Goal: Information Seeking & Learning: Learn about a topic

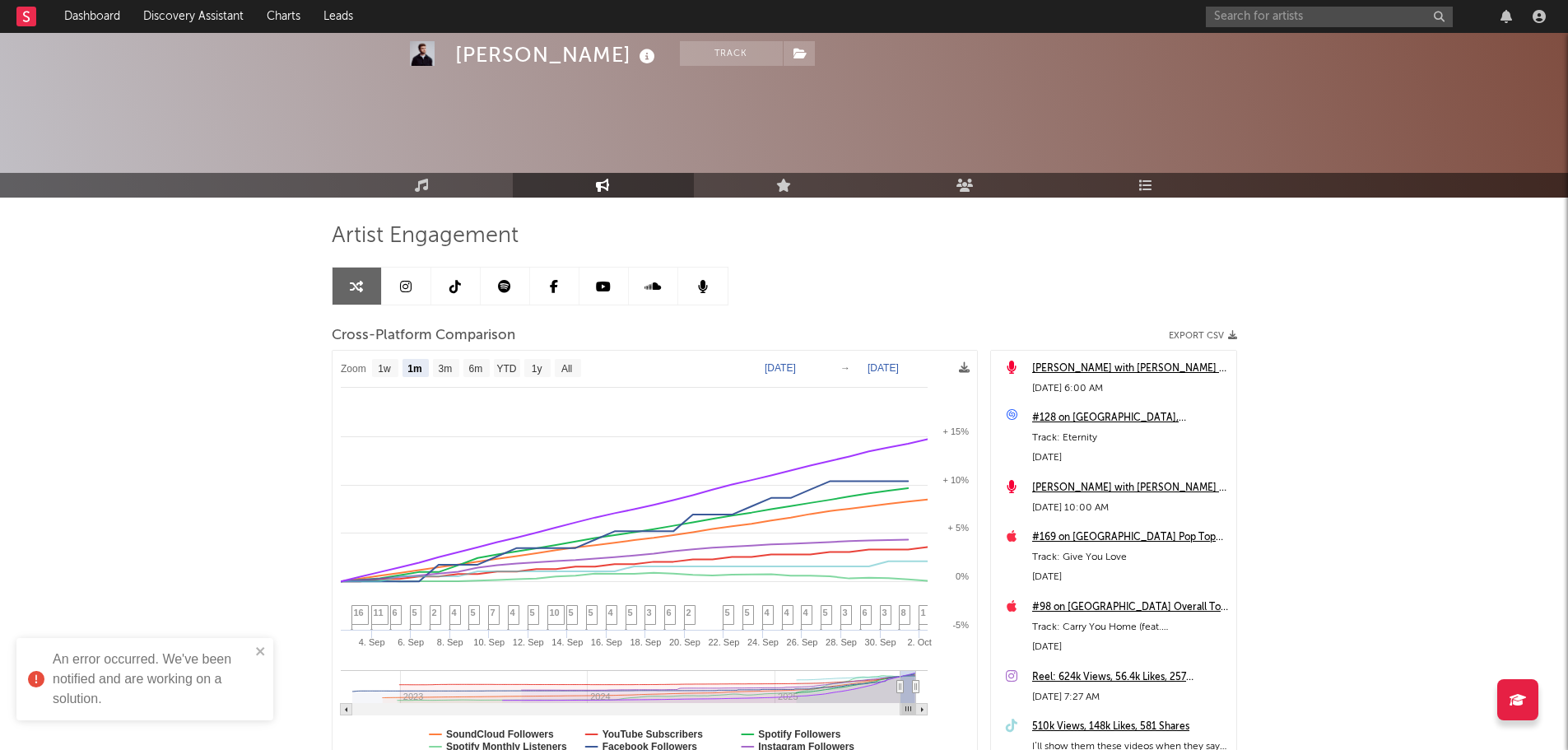
select select "1m"
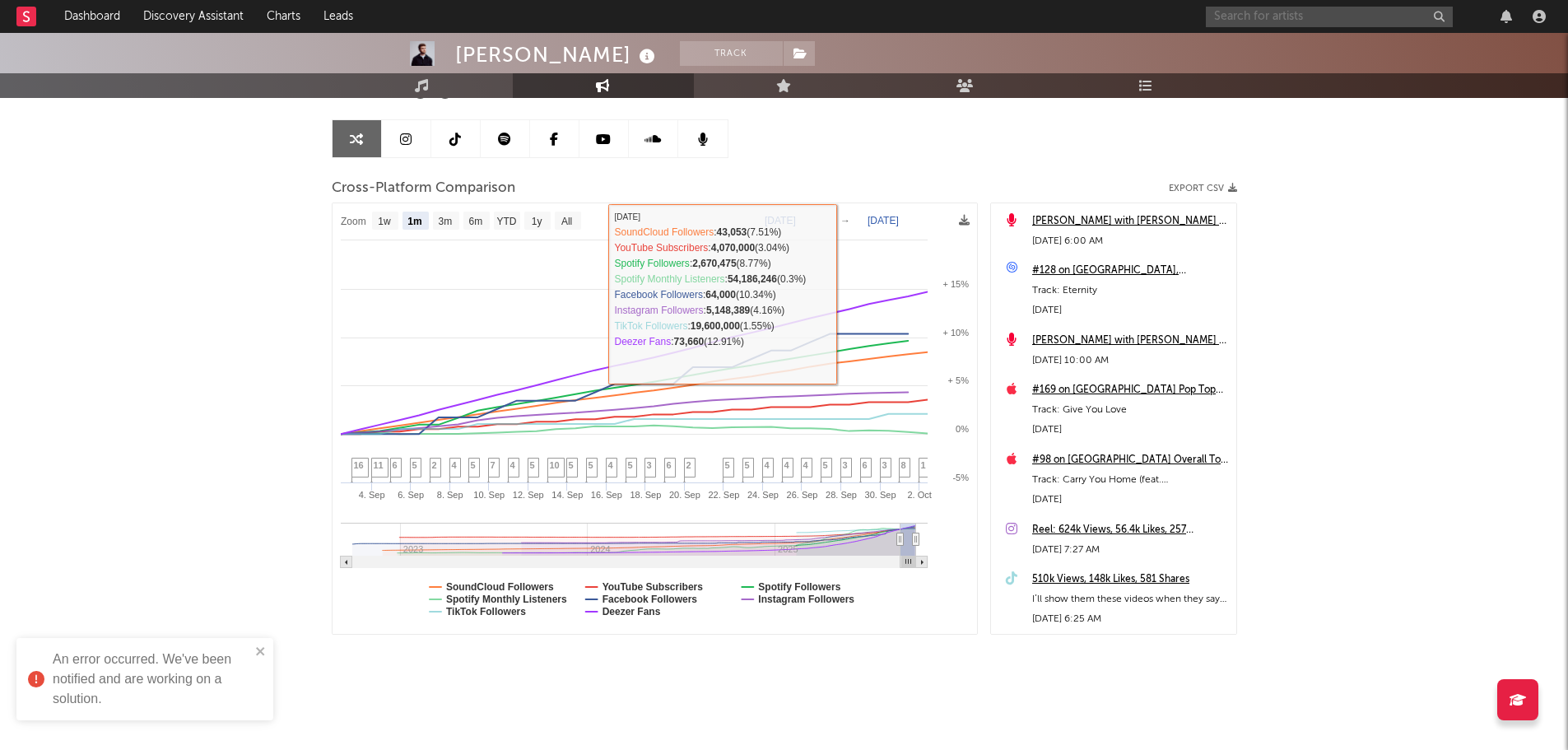
click at [1235, 16] on input "text" at bounding box center [1329, 16] width 247 height 20
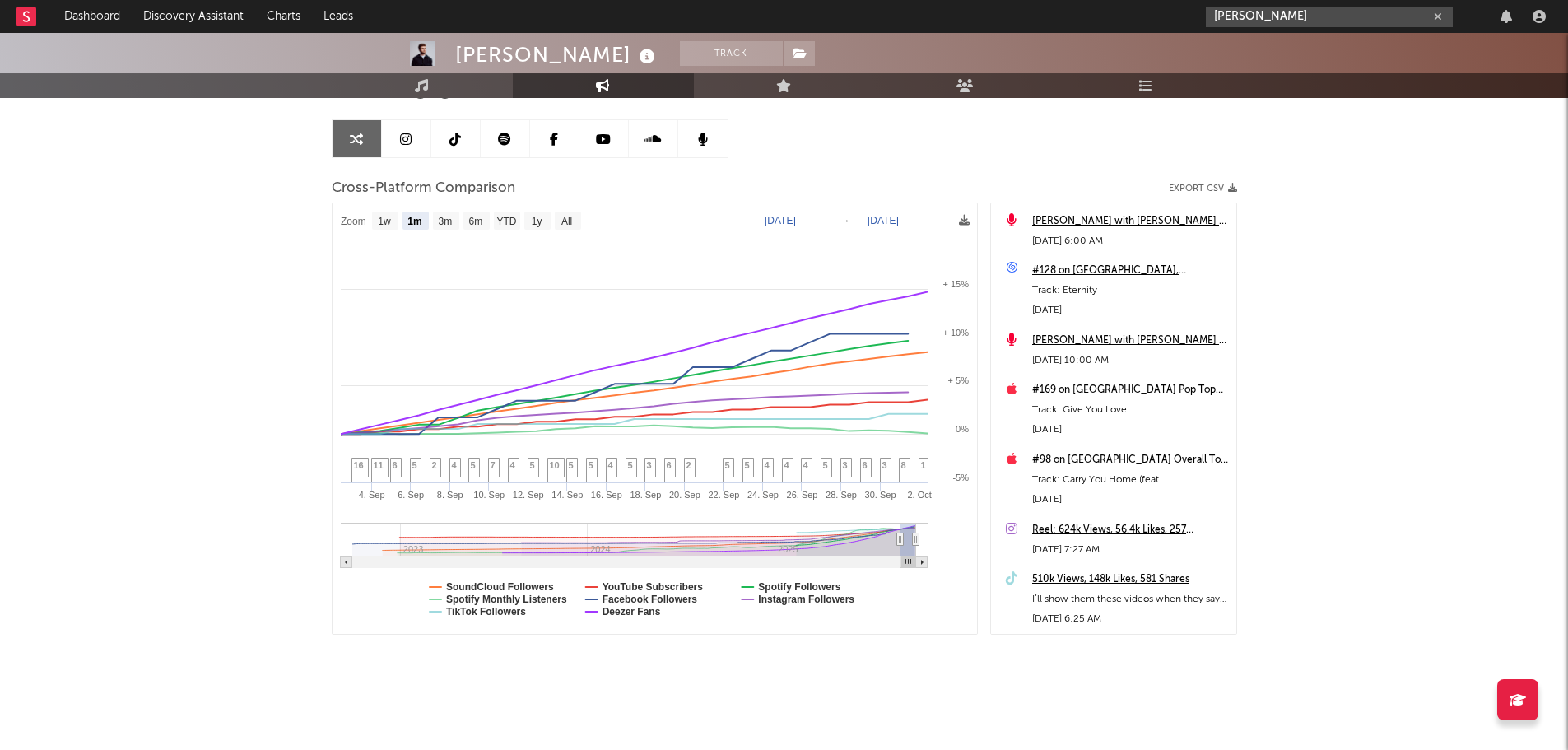
click at [1287, 13] on input "[PERSON_NAME]" at bounding box center [1329, 16] width 247 height 20
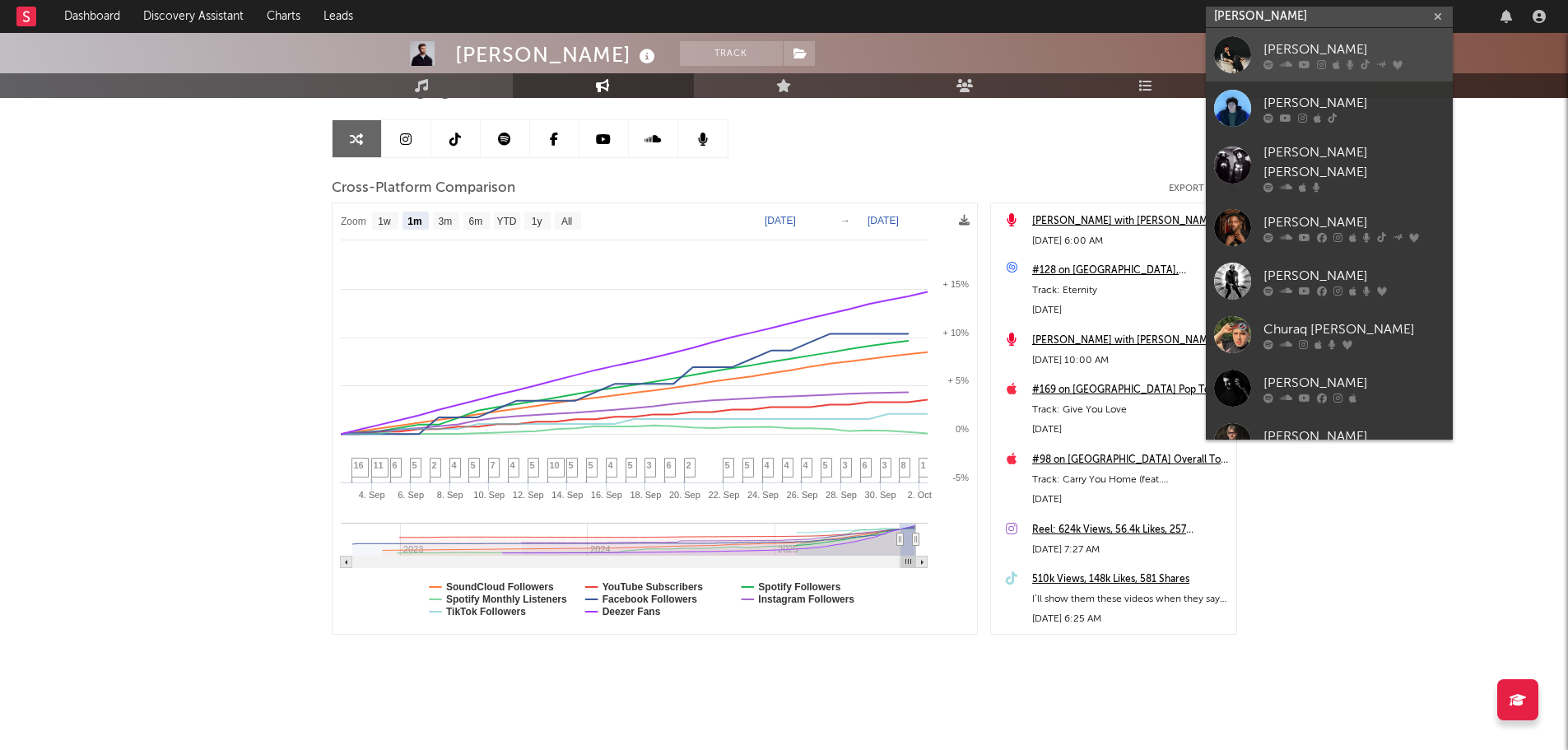
type input "[PERSON_NAME]"
click at [1289, 48] on div "[PERSON_NAME]" at bounding box center [1353, 49] width 181 height 19
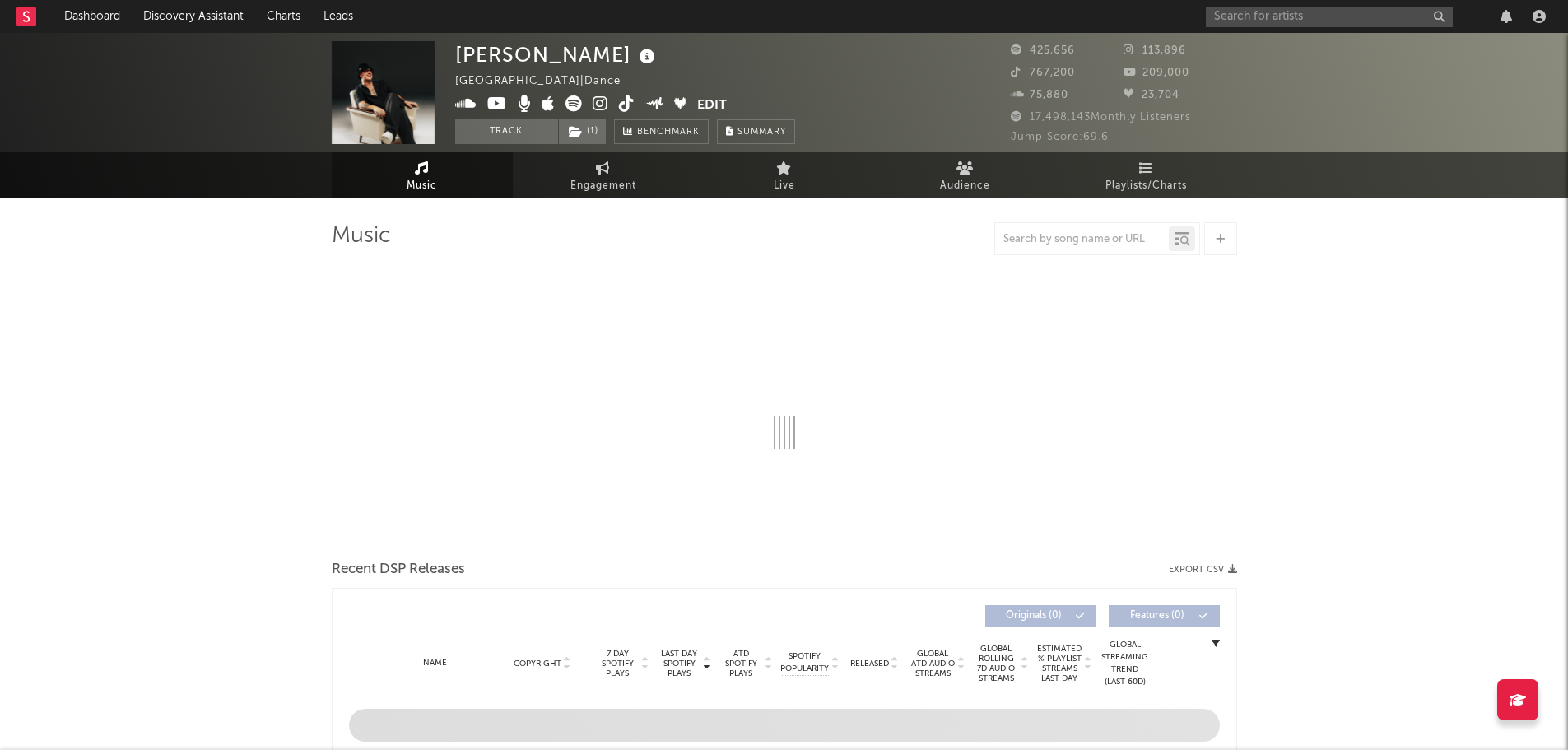
select select "6m"
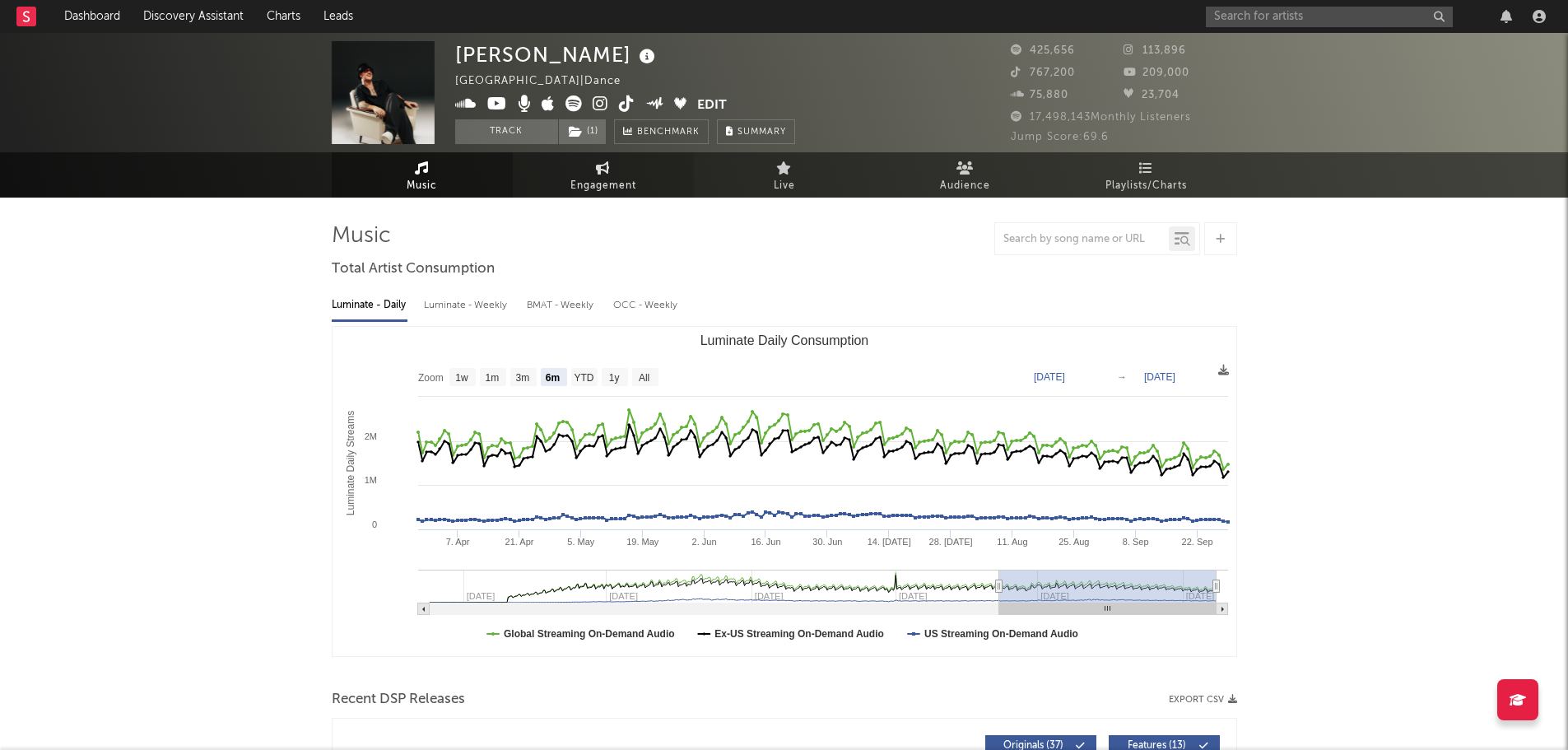
click at [604, 174] on icon at bounding box center [603, 167] width 14 height 13
select select "1w"
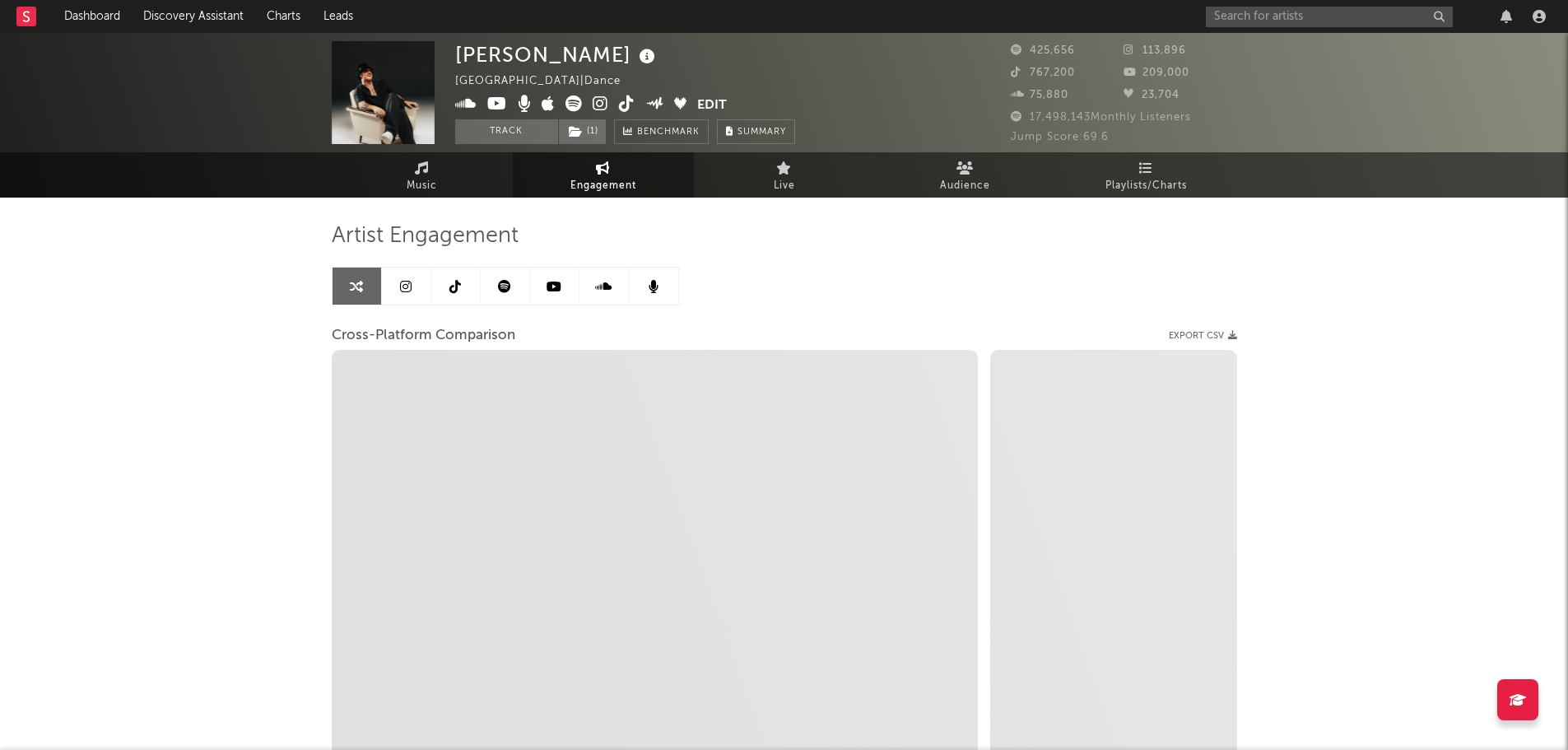
select select "1m"
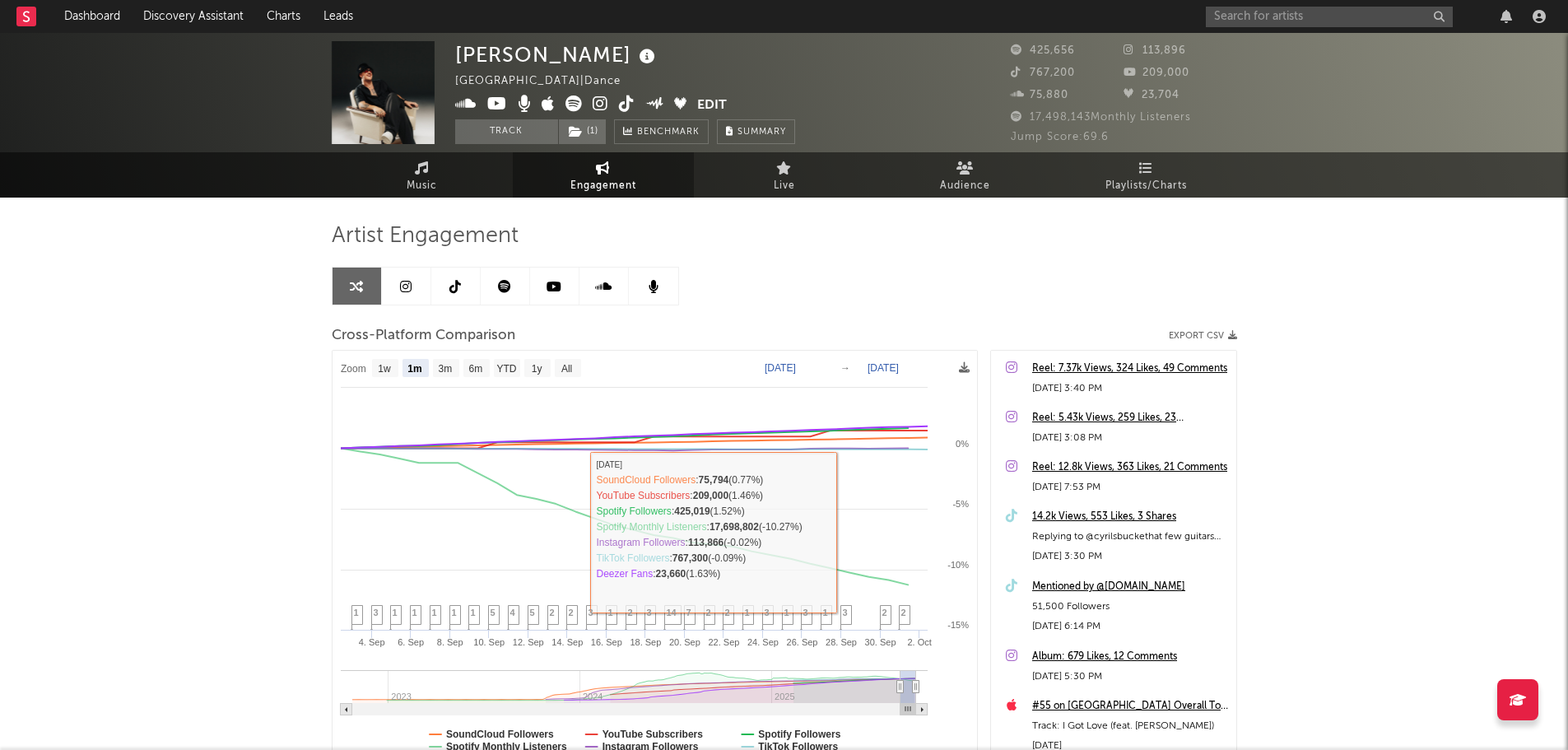
type input "[DATE]"
select select "6m"
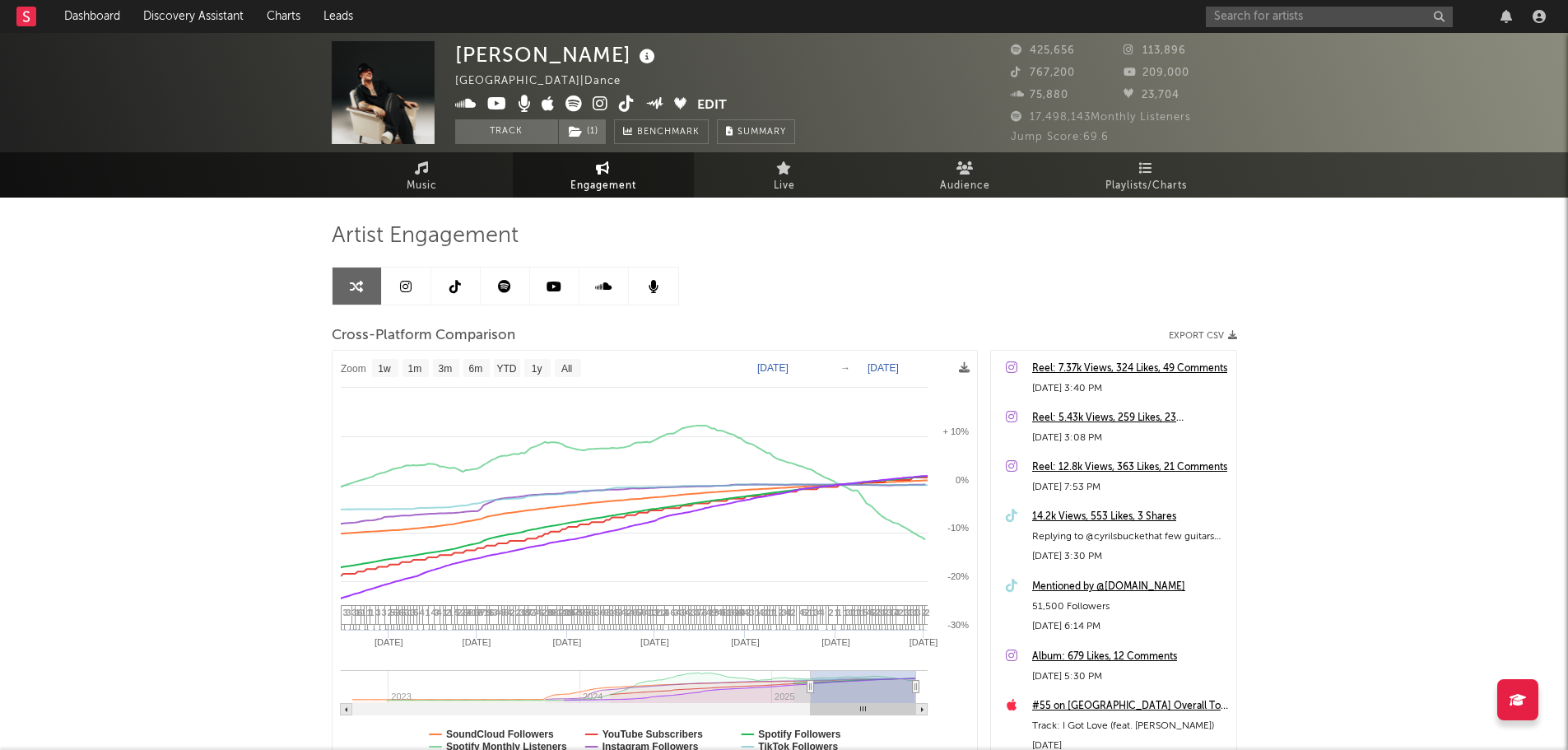
type input "[DATE]"
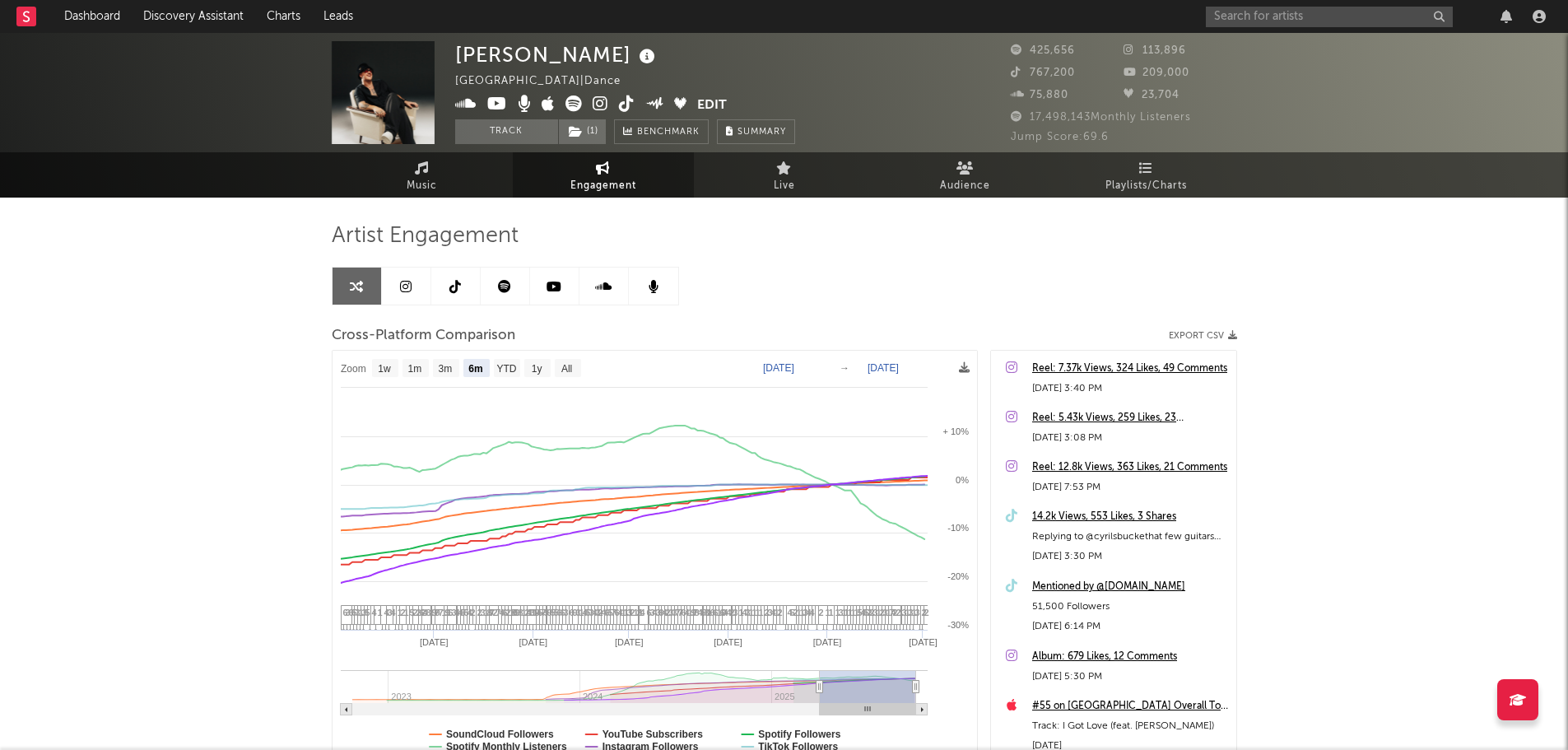
drag, startPoint x: 902, startPoint y: 687, endPoint x: 819, endPoint y: 694, distance: 83.3
click at [819, 694] on g at bounding box center [635, 692] width 587 height 45
select select "6m"
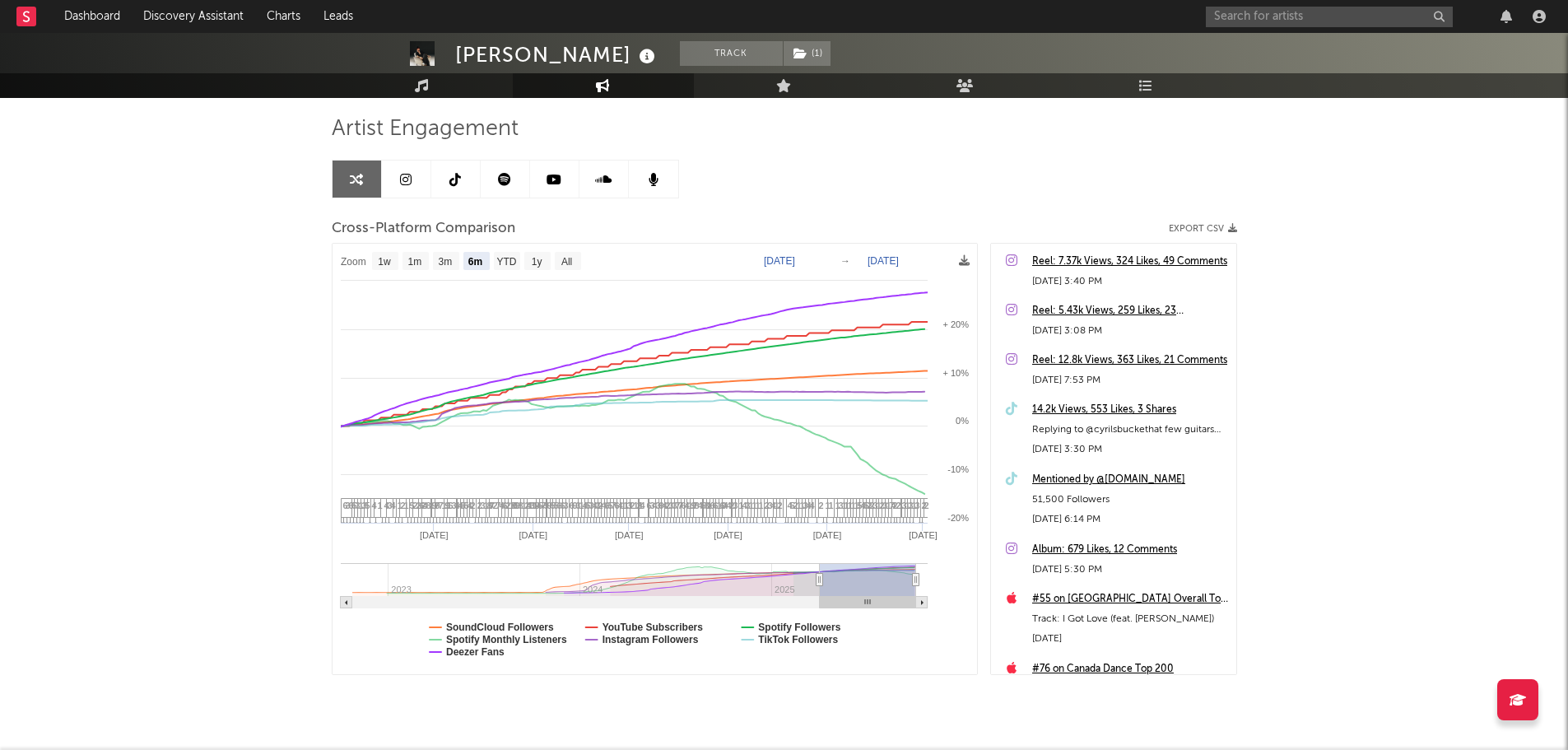
scroll to position [147, 0]
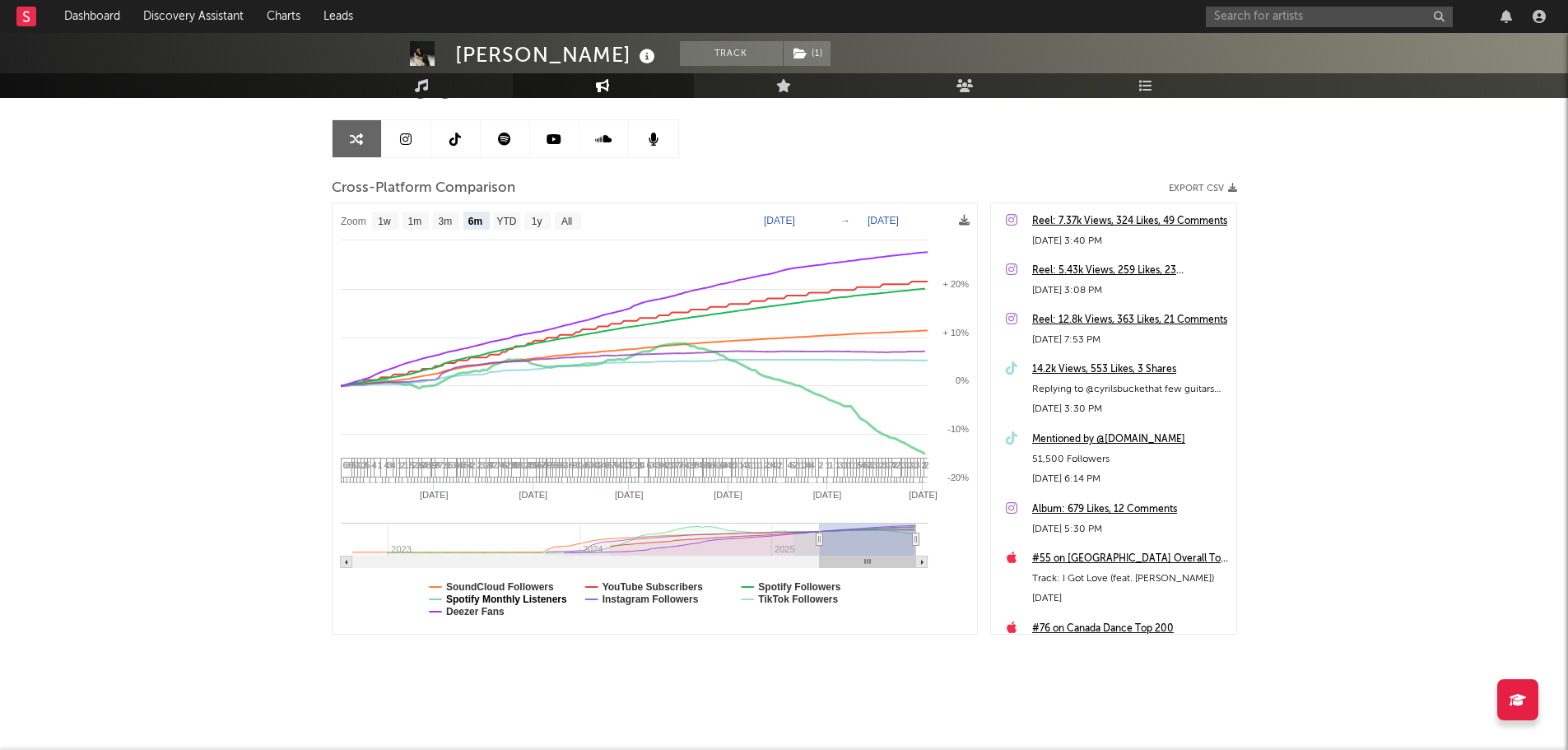
click at [470, 598] on text "Spotify Monthly Listeners" at bounding box center [506, 598] width 121 height 11
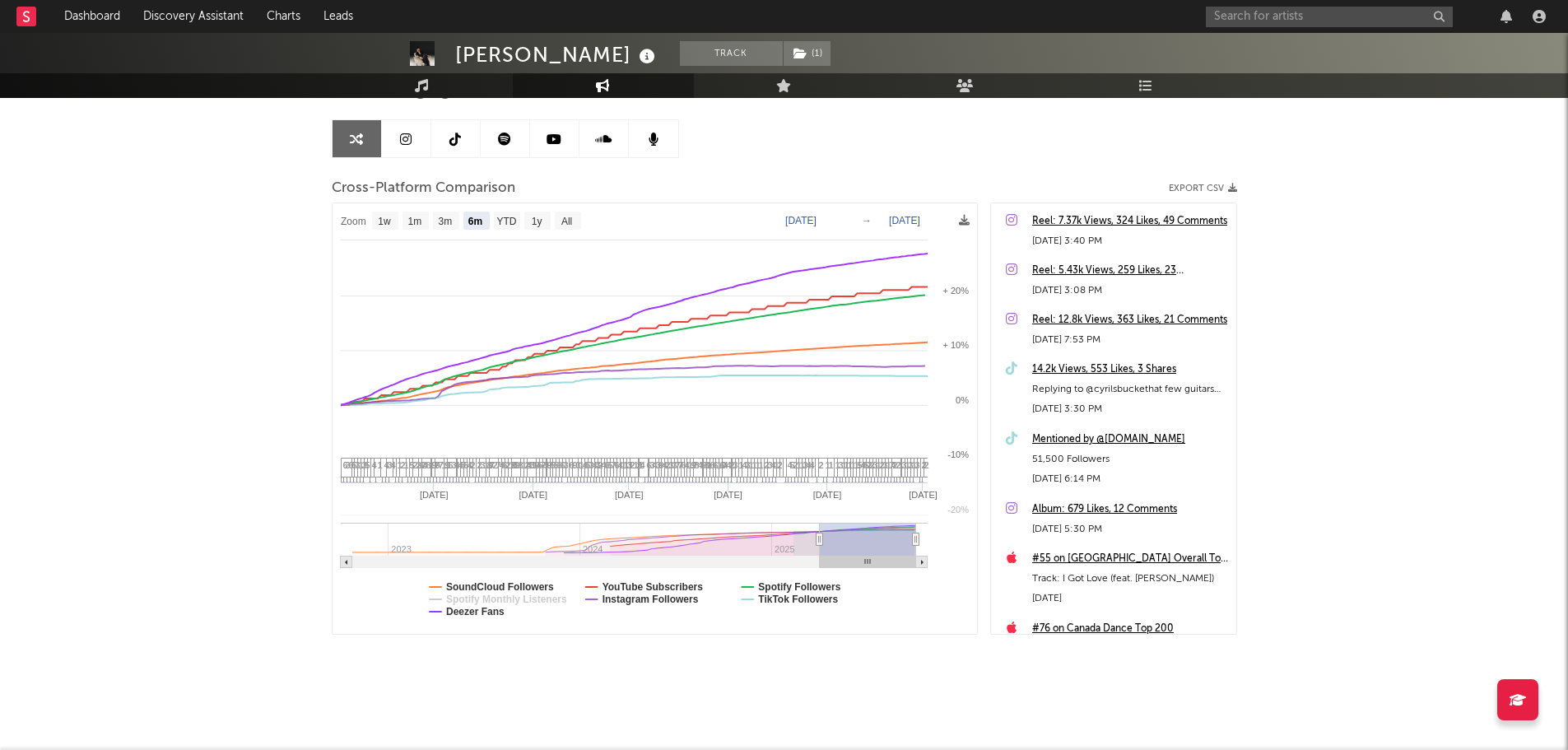
select select "6m"
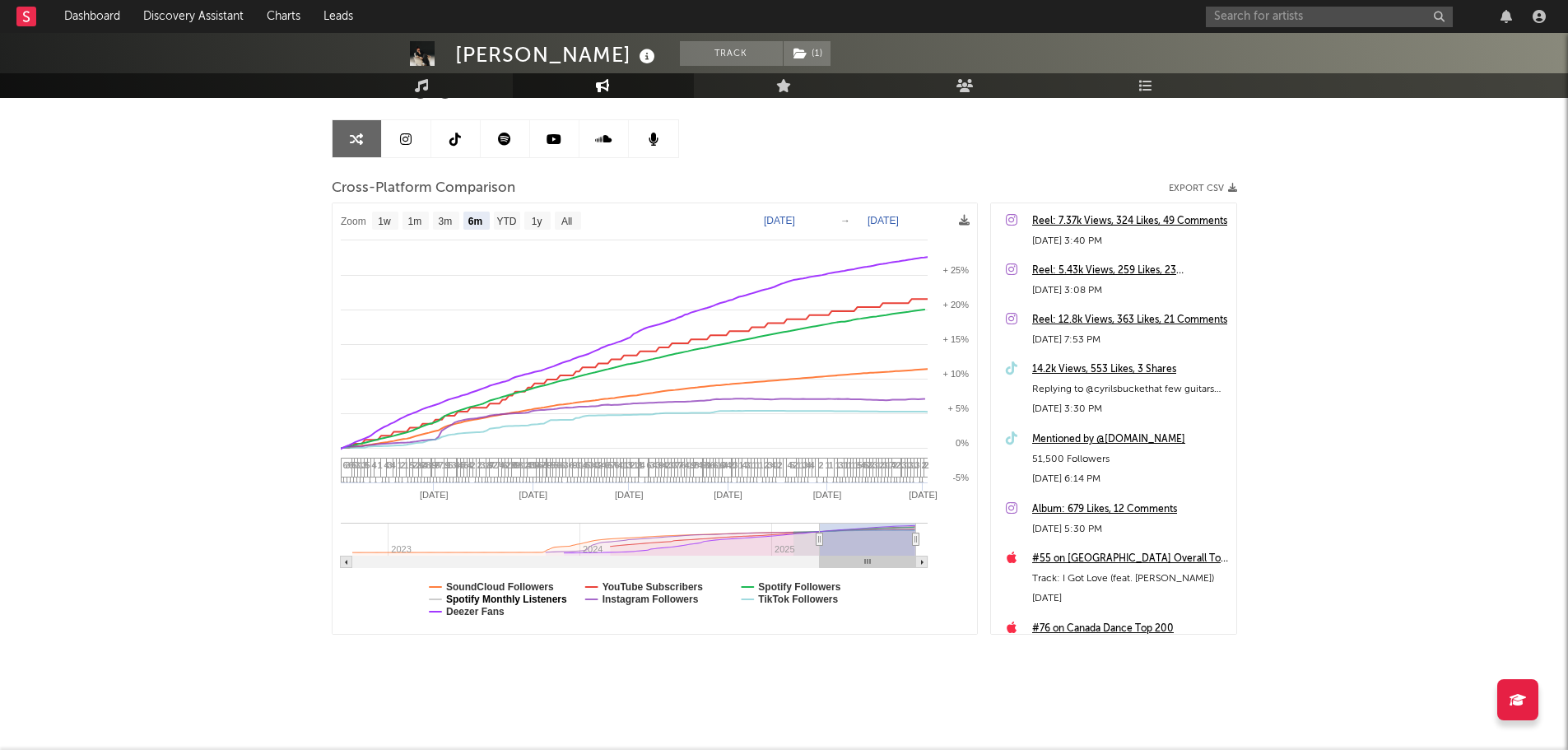
click at [470, 598] on text "Spotify Monthly Listeners" at bounding box center [506, 598] width 121 height 11
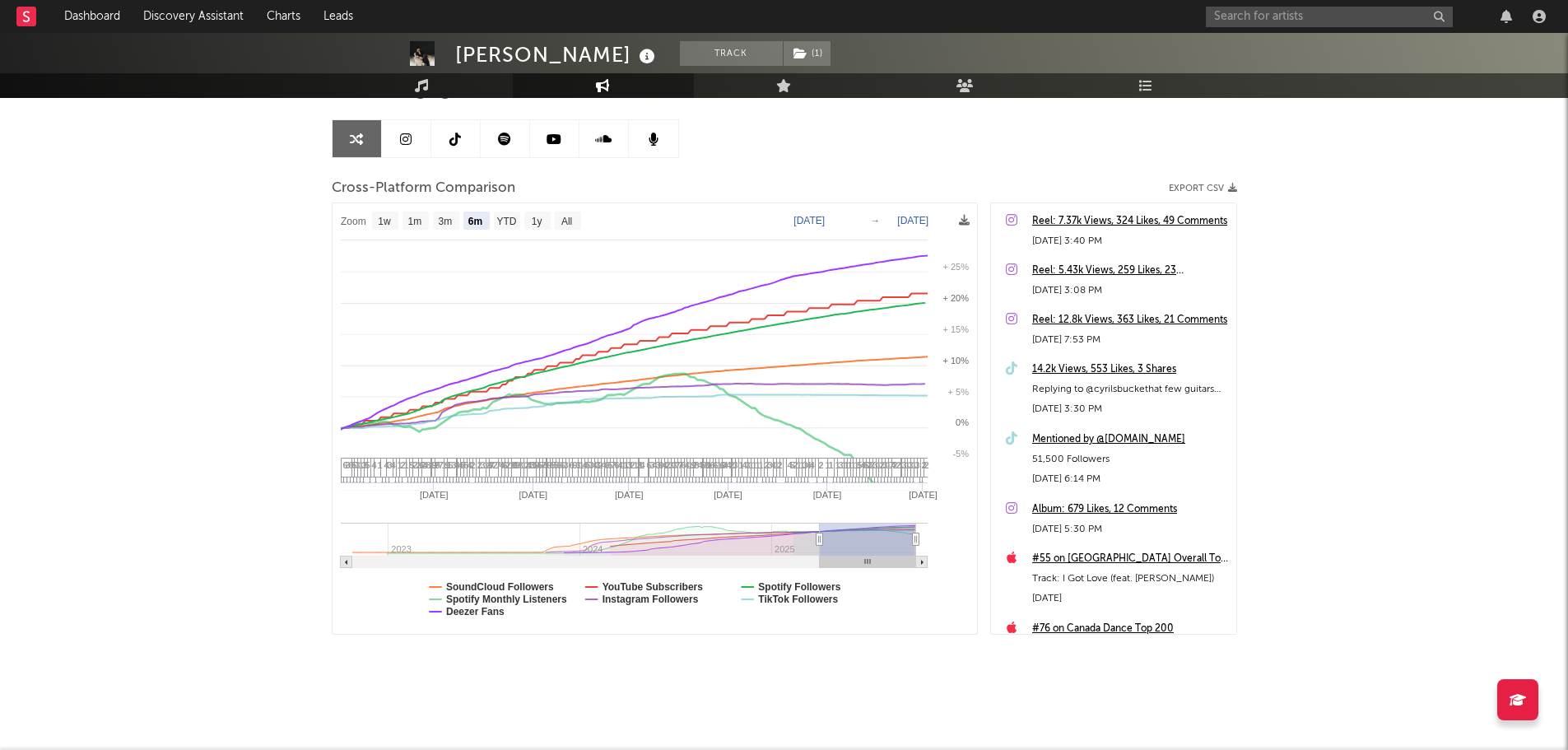
select select "6m"
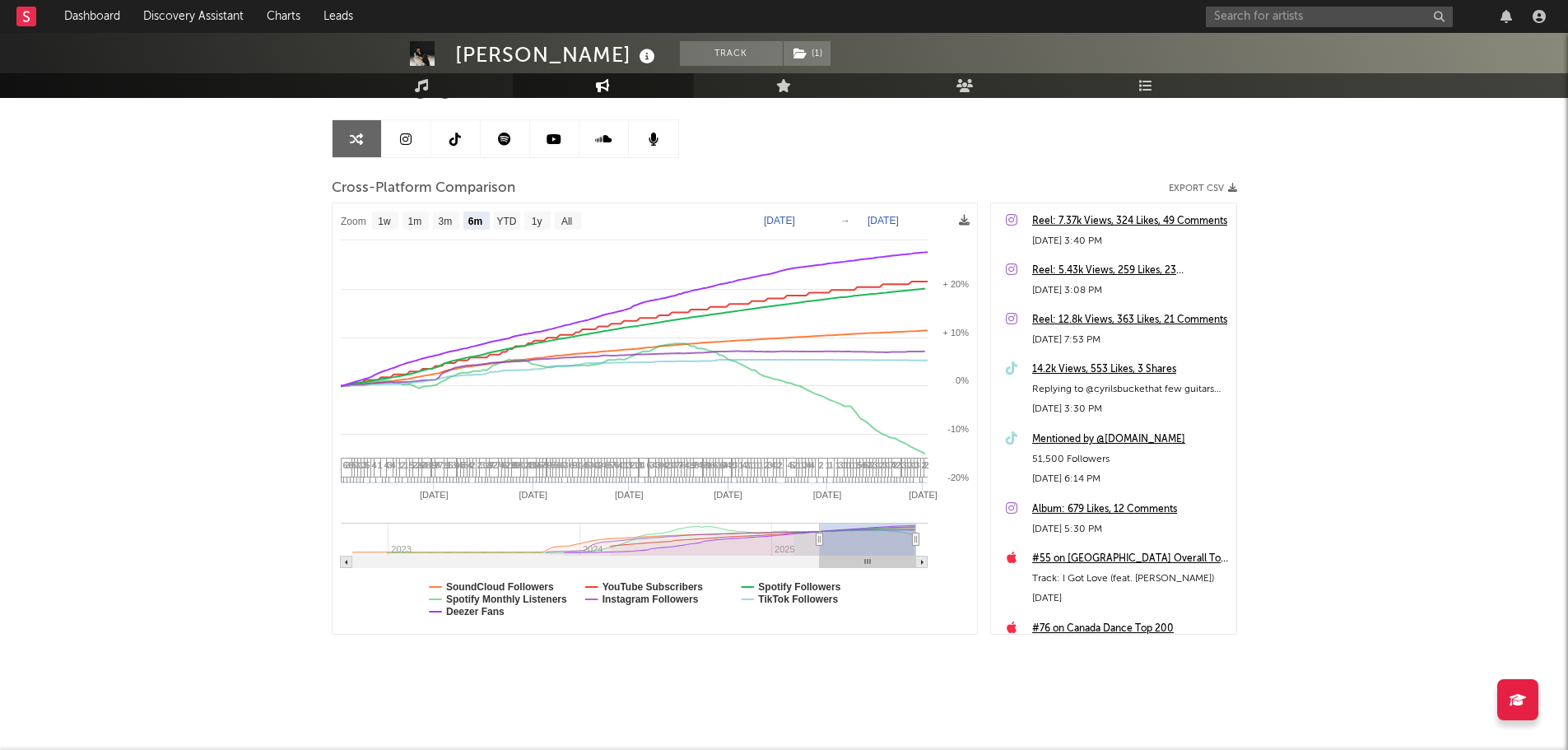
type input "[DATE]"
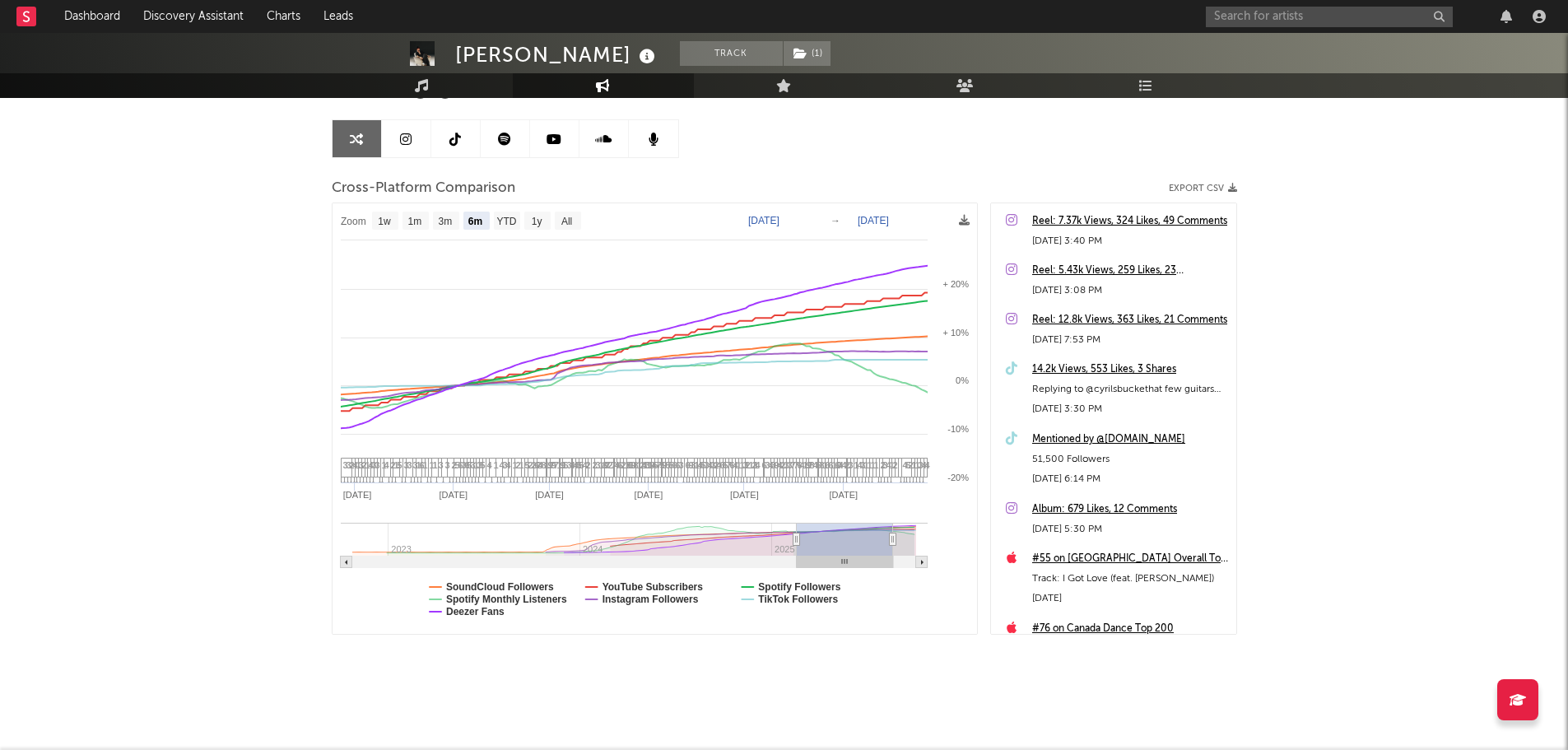
type input "[DATE]"
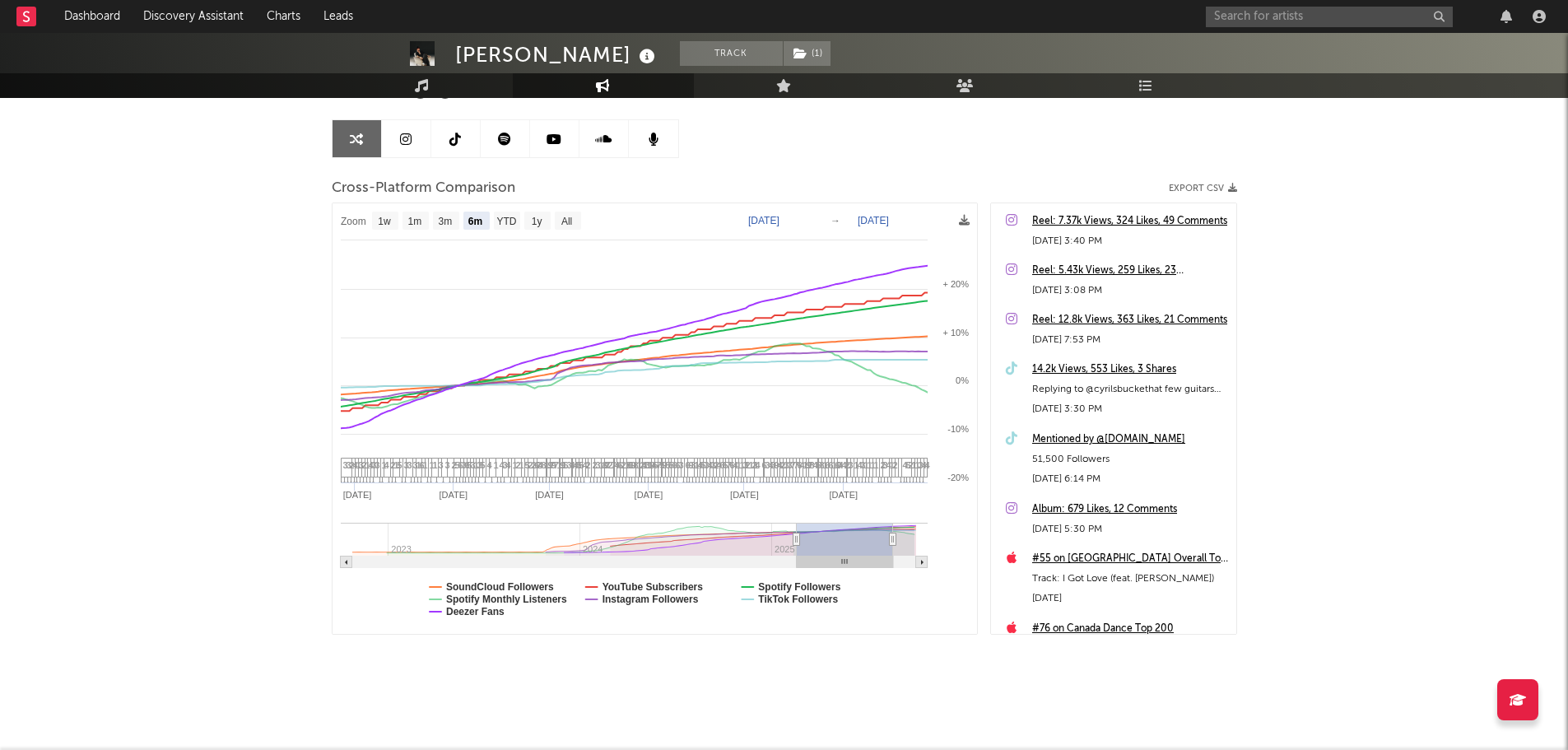
type input "[DATE]"
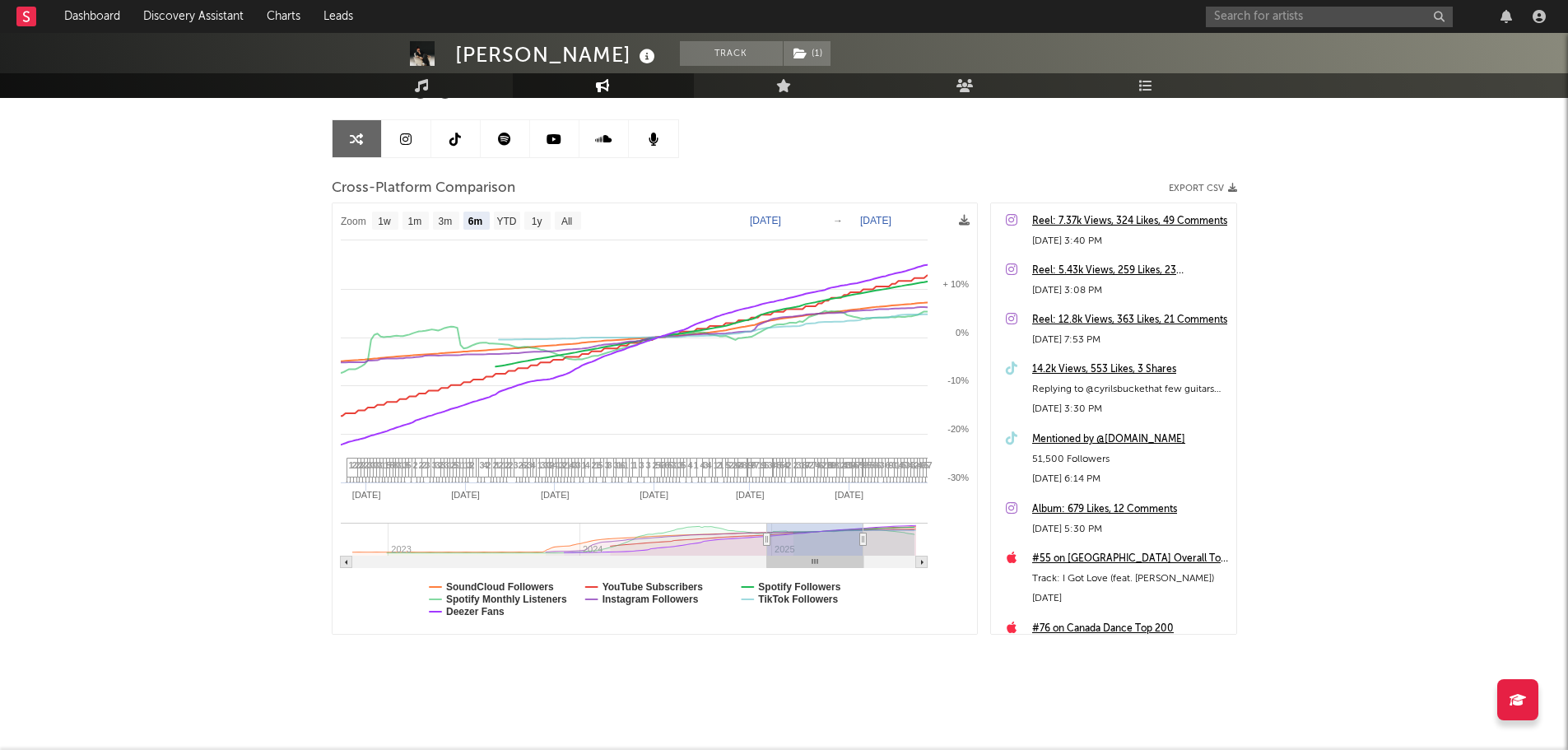
type input "[DATE]"
select select "6m"
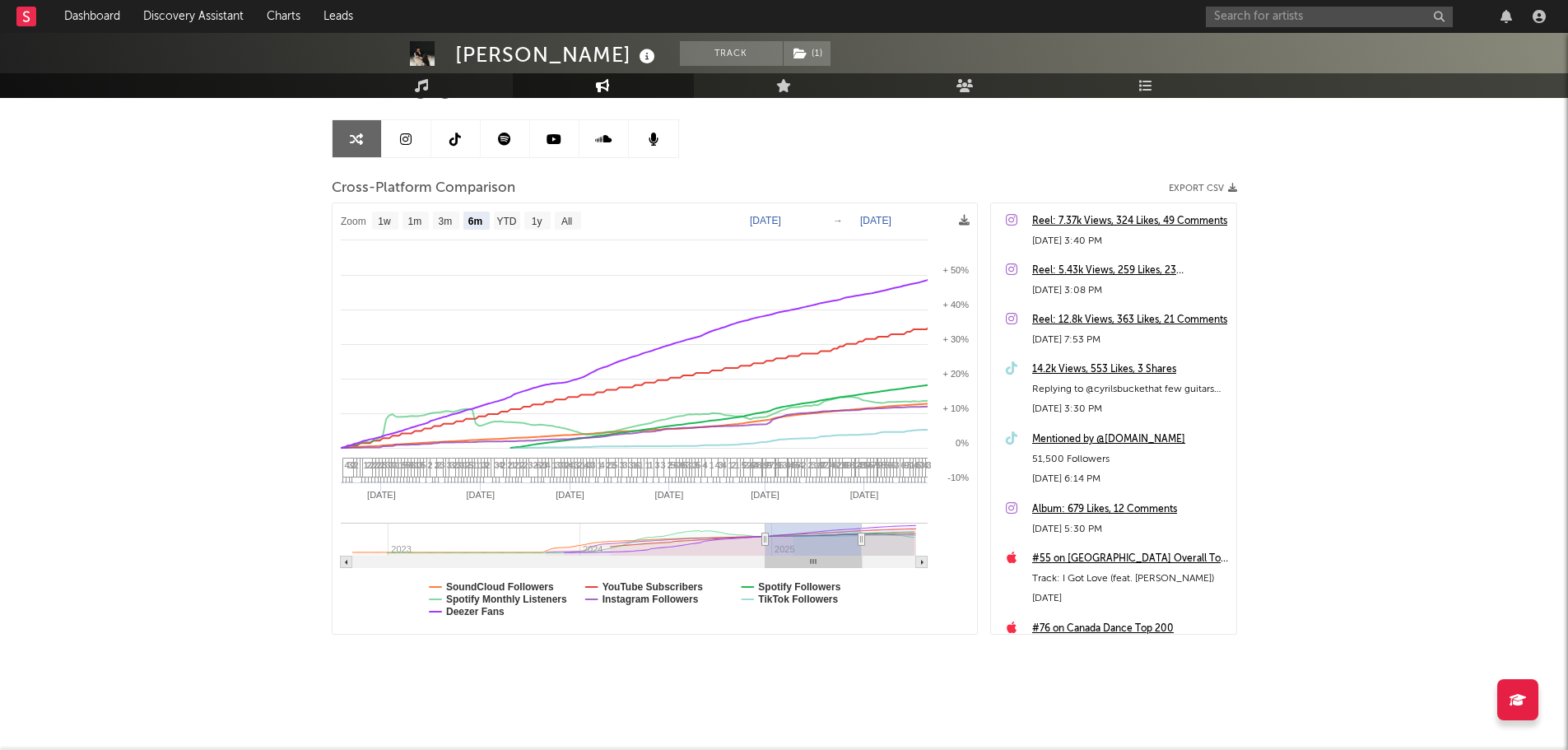
drag, startPoint x: 822, startPoint y: 543, endPoint x: 734, endPoint y: 543, distance: 88.0
type input "[DATE]"
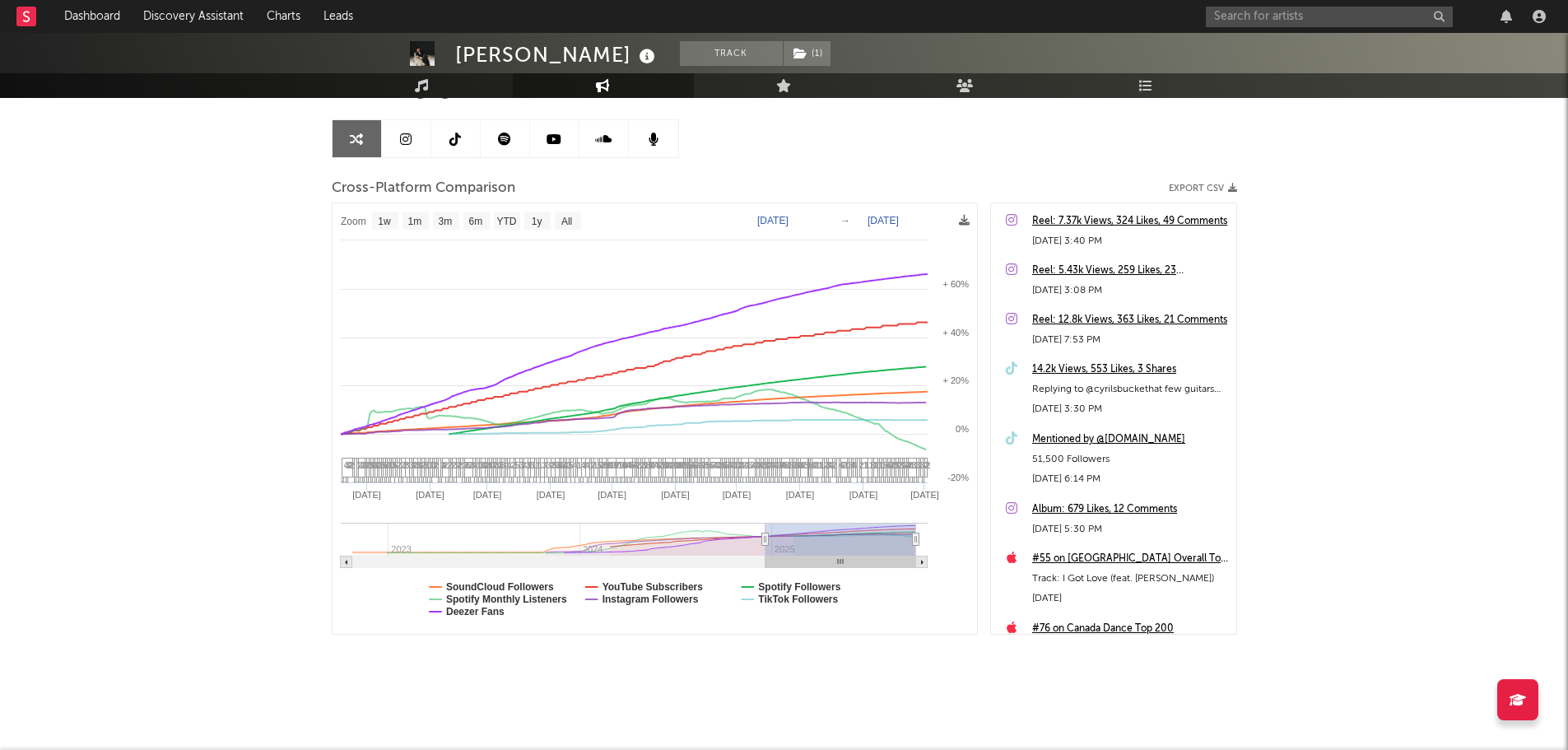
select select "1w"
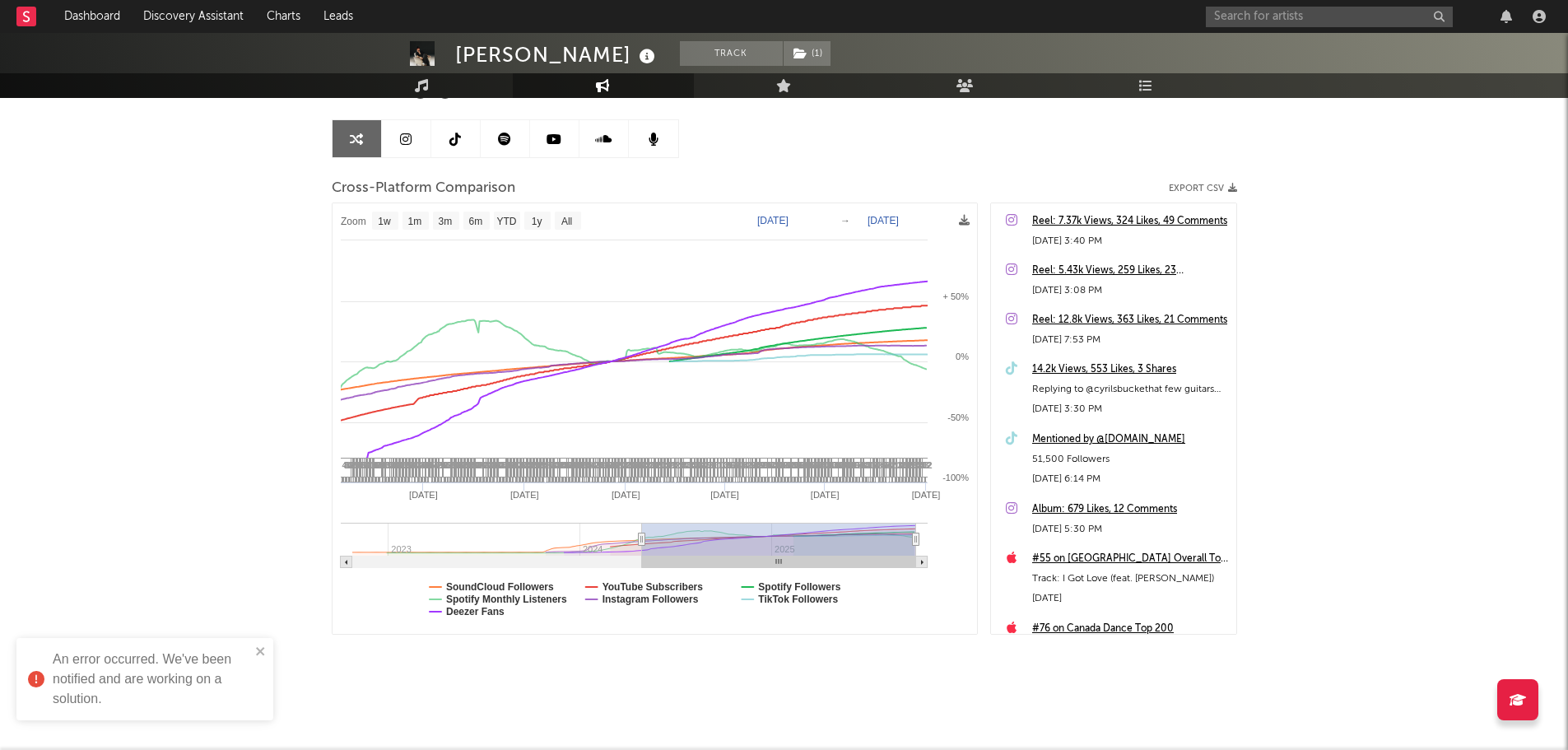
drag, startPoint x: 766, startPoint y: 540, endPoint x: 628, endPoint y: 547, distance: 138.2
click at [628, 547] on g at bounding box center [635, 545] width 587 height 45
type input "[DATE]"
select select "1w"
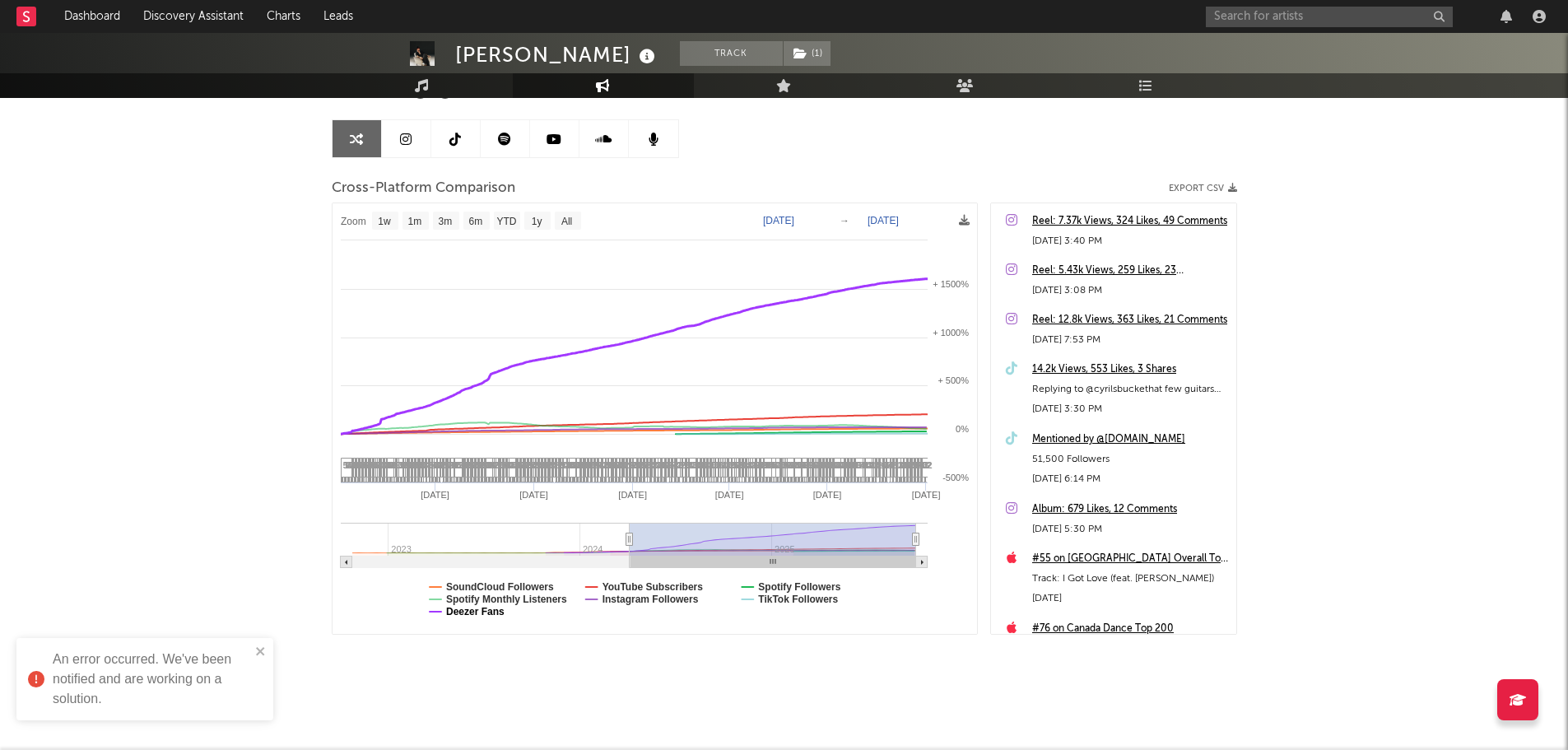
click at [488, 606] on text "Deezer Fans" at bounding box center [475, 611] width 58 height 11
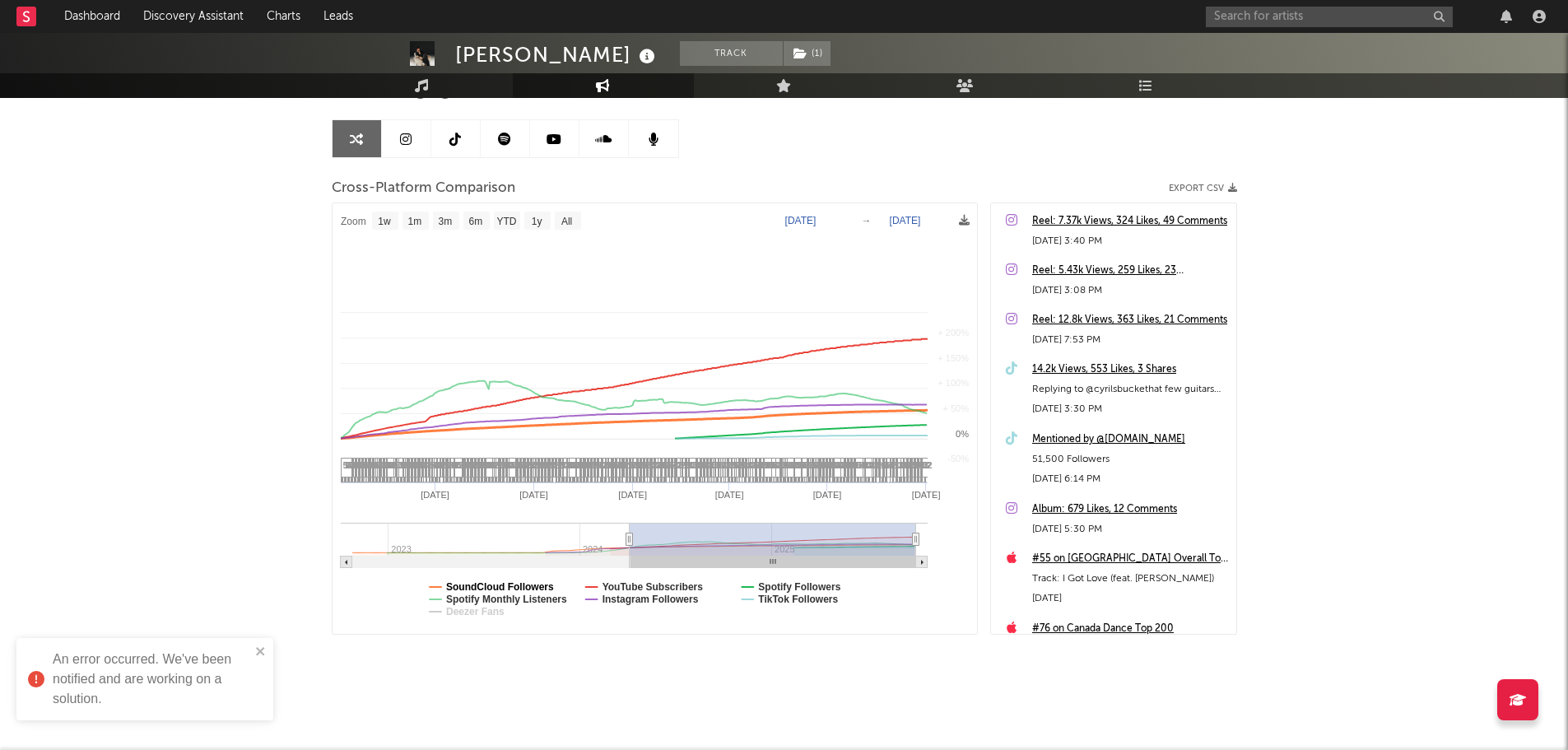
select select "1w"
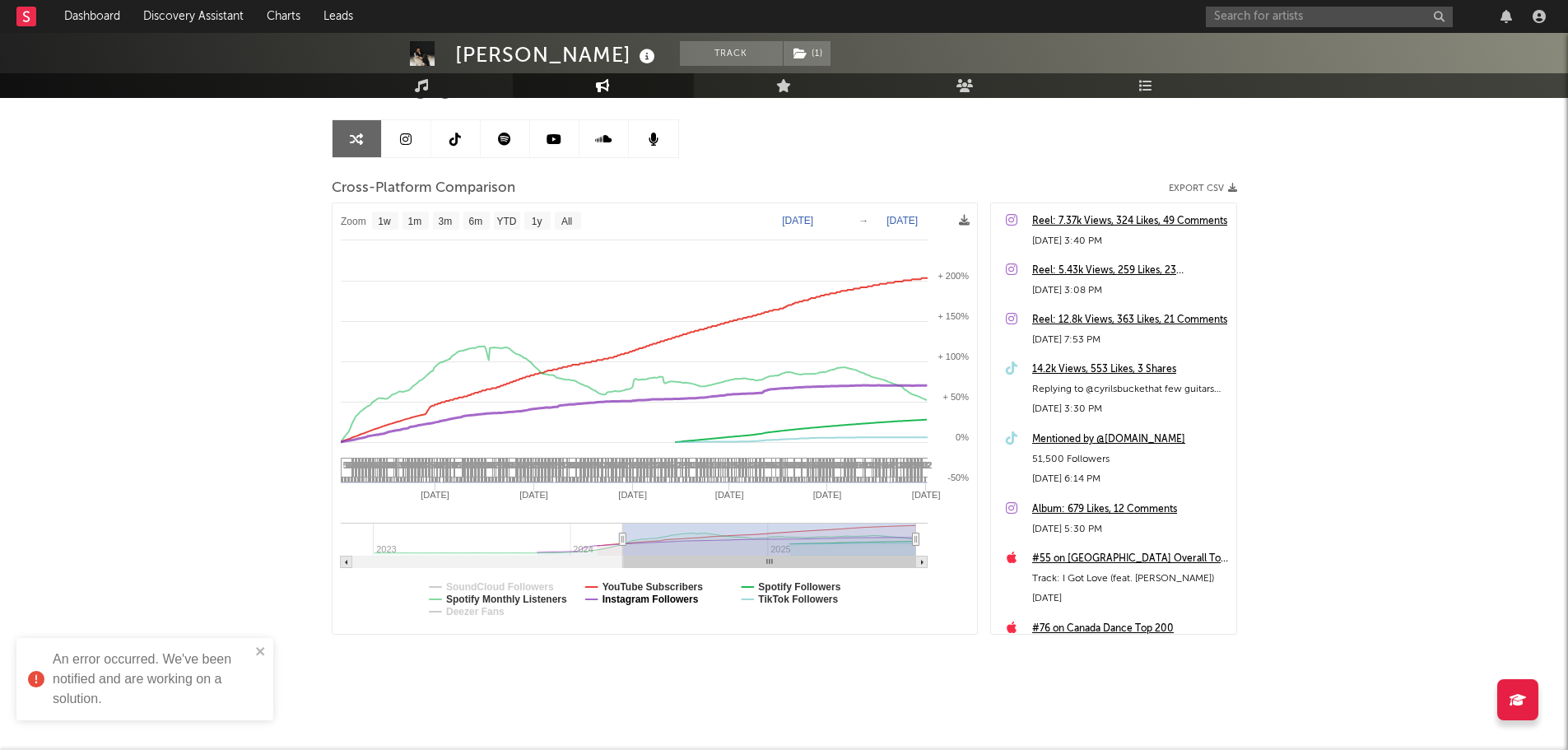
select select "1w"
click at [790, 586] on text "Spotify Followers" at bounding box center [799, 586] width 82 height 11
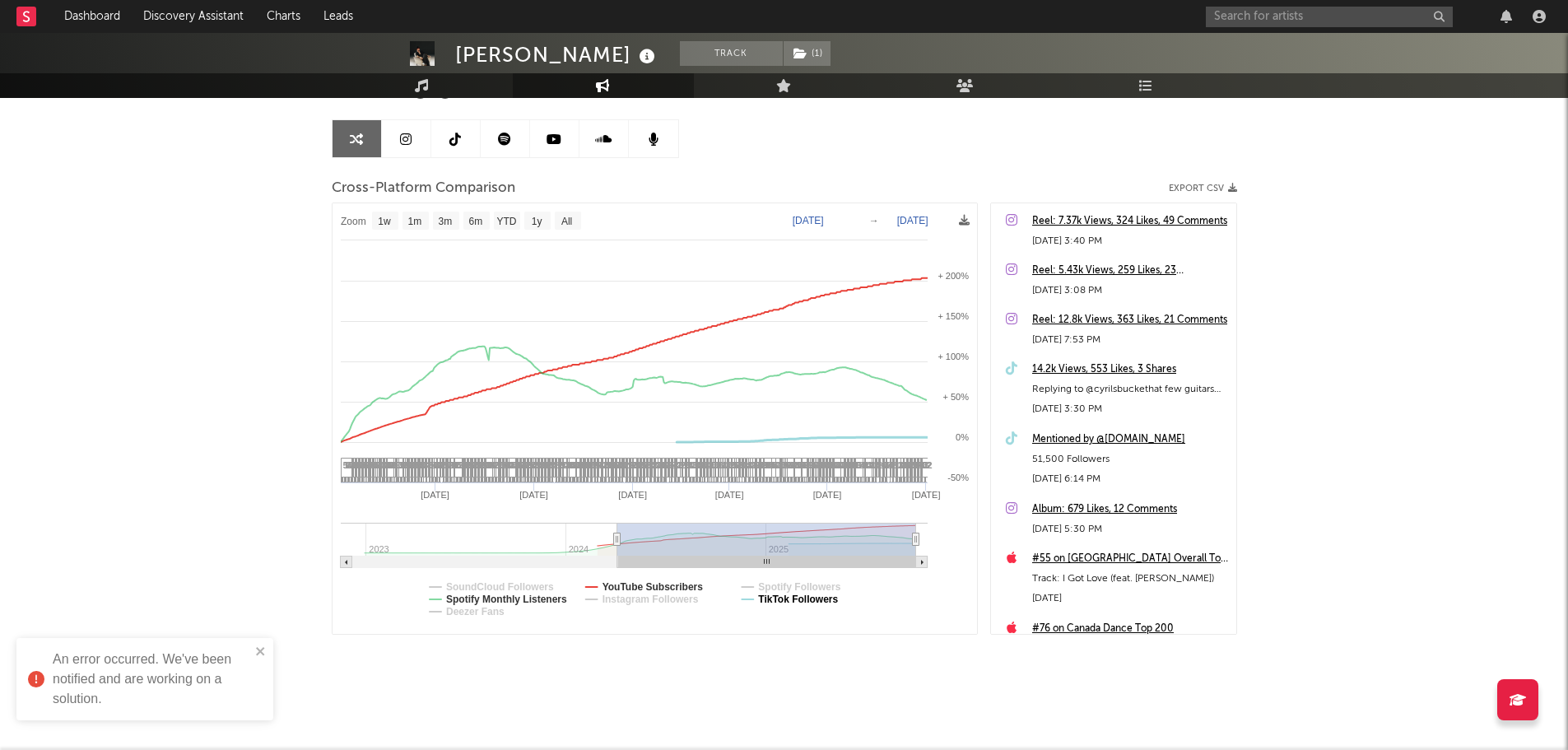
select select "1w"
click at [790, 599] on text "TikTok Followers" at bounding box center [798, 598] width 80 height 11
select select "1w"
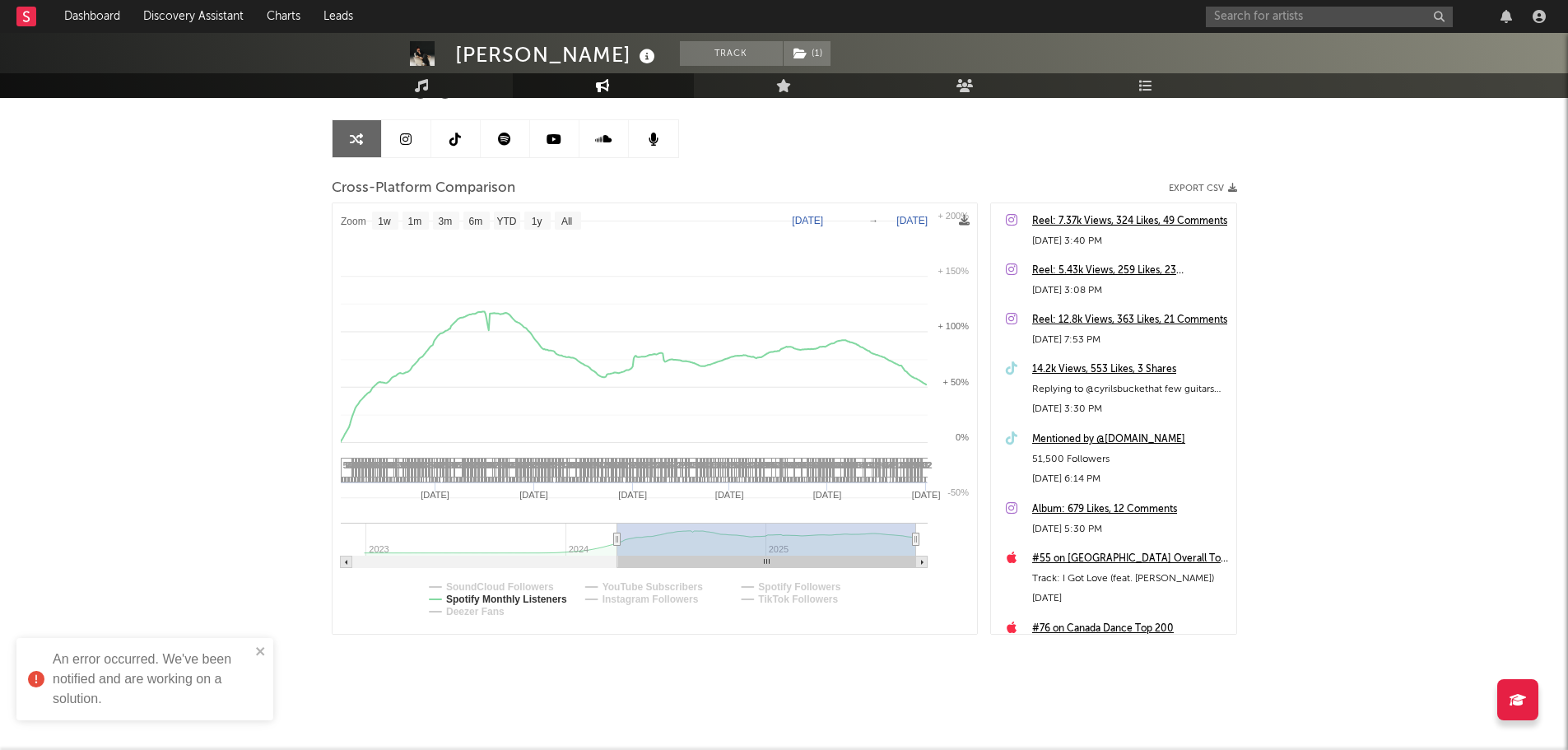
select select "1w"
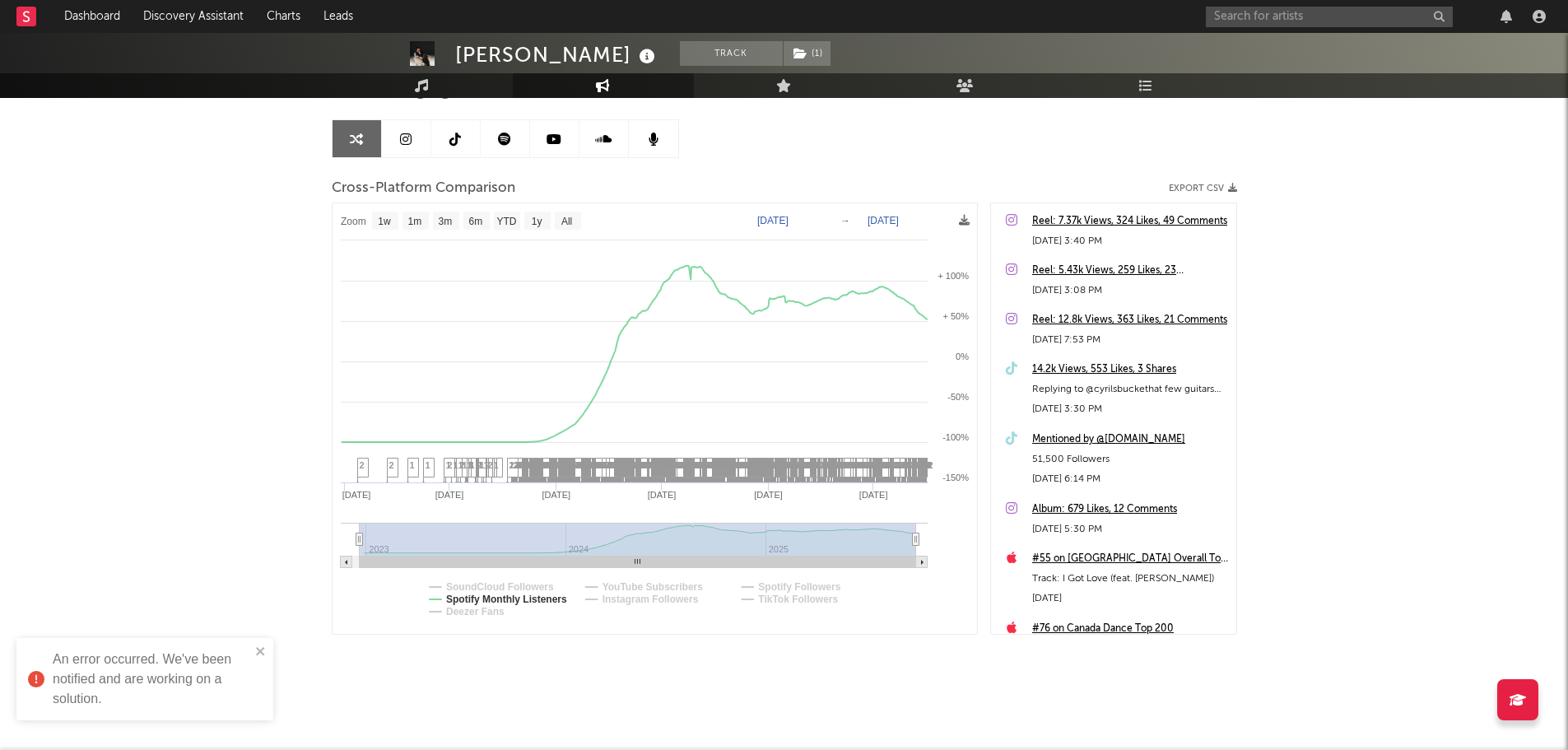
drag, startPoint x: 615, startPoint y: 543, endPoint x: 354, endPoint y: 545, distance: 261.0
click at [355, 545] on icon at bounding box center [358, 539] width 6 height 12
type input "[DATE]"
select select "1w"
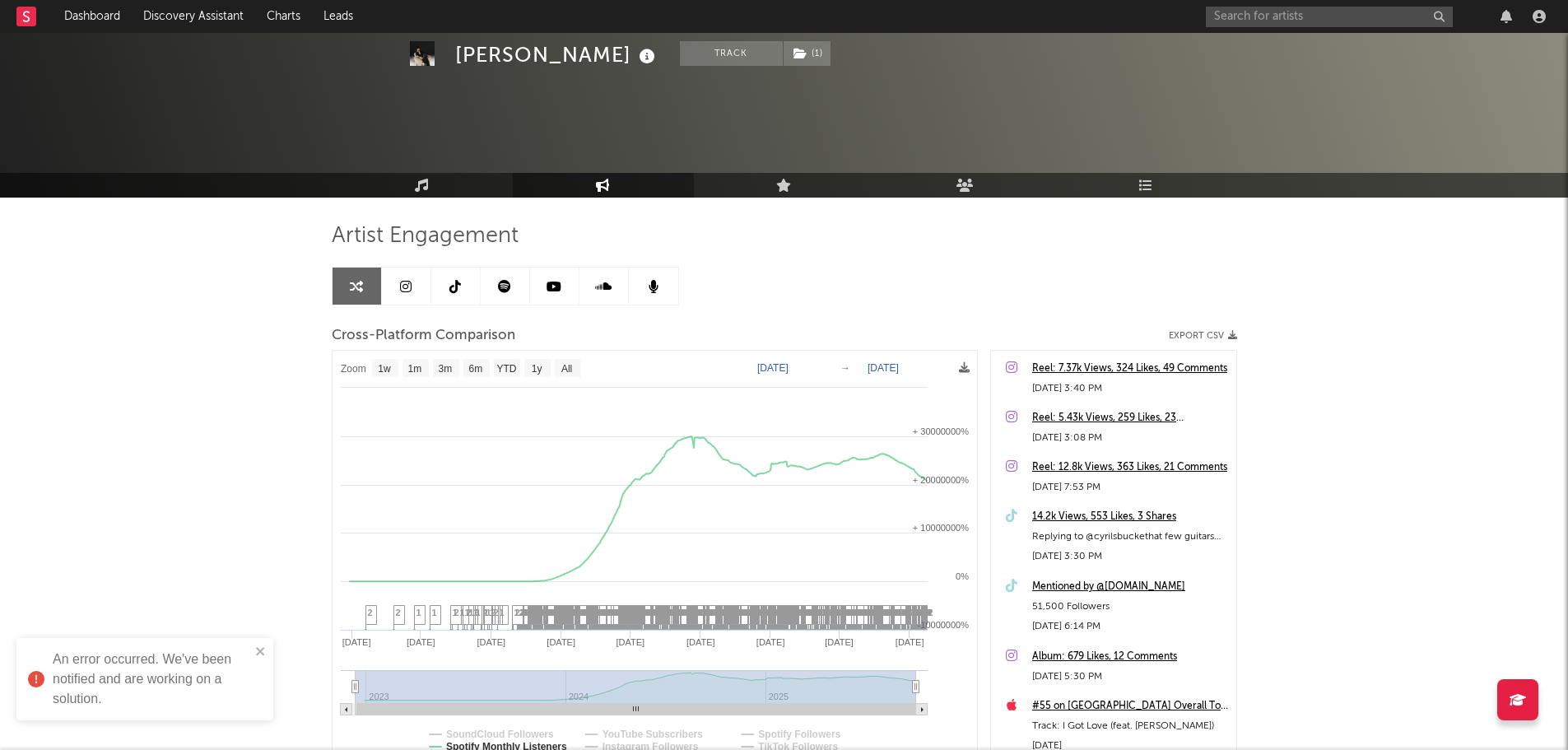
select select "1w"
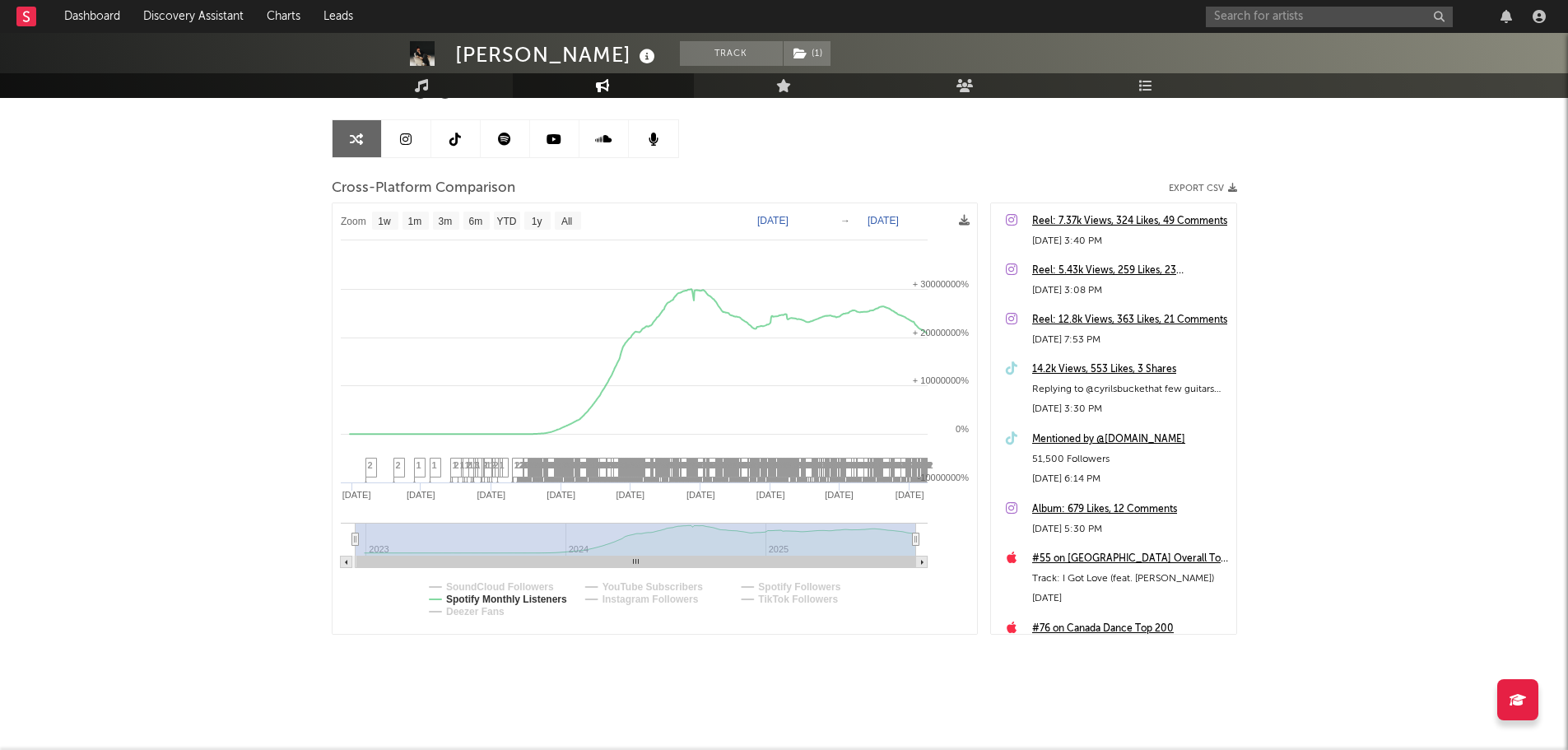
click at [181, 208] on div "CYRIL Track ( 1 ) Australia | Dance Edit Track ( 1 ) Benchmark Summary 425,656 …" at bounding box center [784, 317] width 1568 height 864
click at [487, 586] on text "SoundCloud Followers" at bounding box center [500, 586] width 108 height 11
select select "1w"
click at [777, 599] on text "TikTok Followers" at bounding box center [798, 598] width 80 height 11
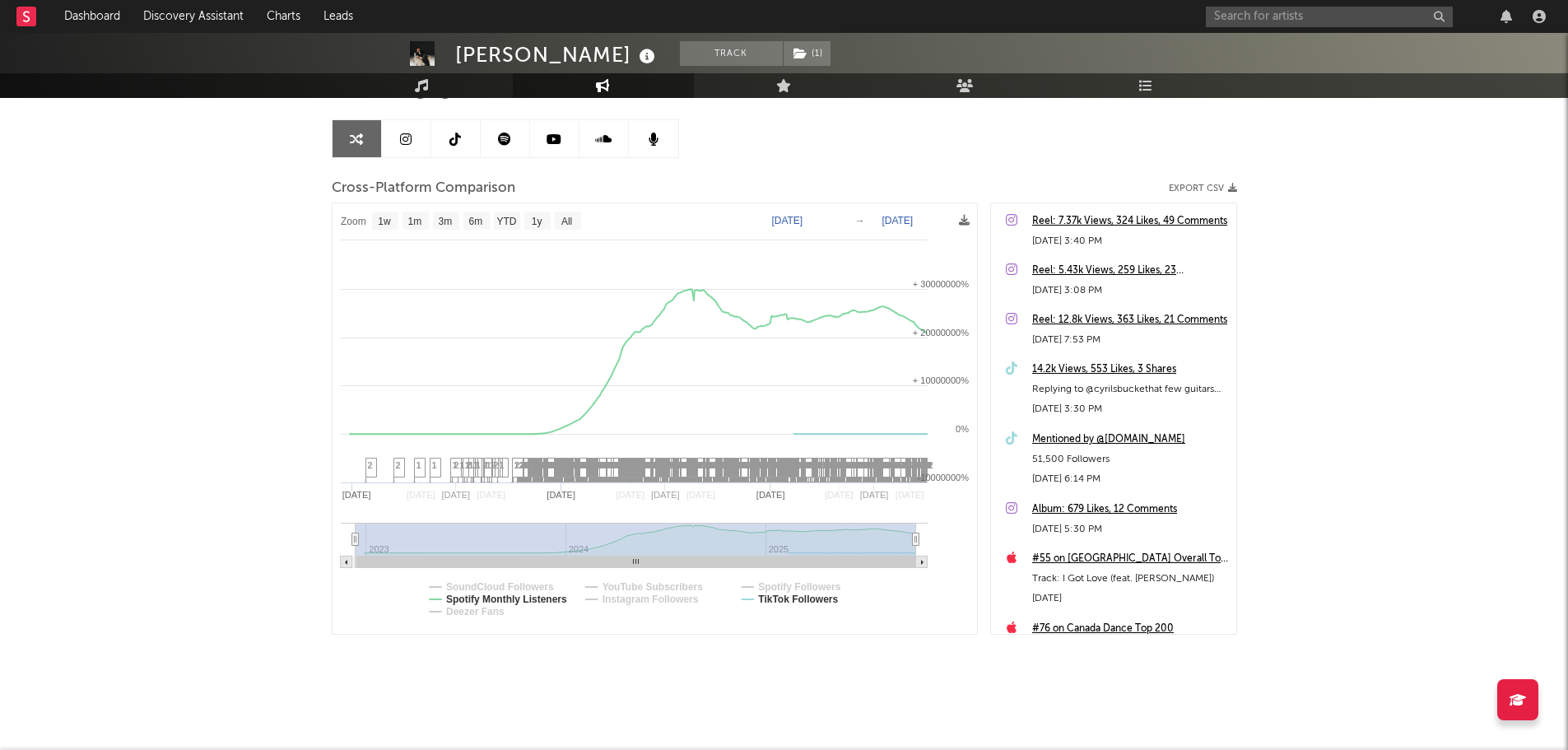
select select "1w"
click at [490, 598] on text "Spotify Monthly Listeners" at bounding box center [506, 598] width 121 height 11
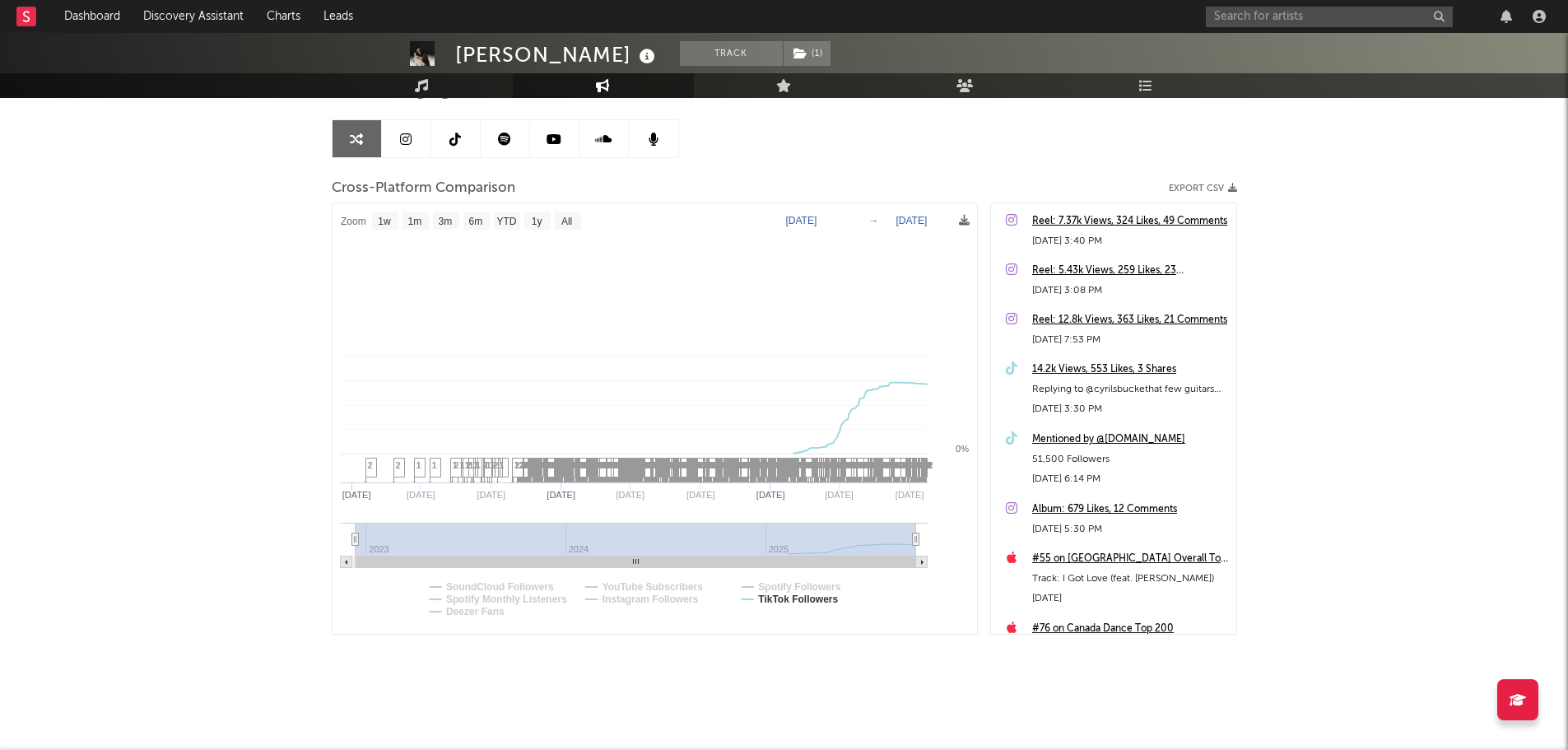
select select "1w"
click at [236, 317] on div "CYRIL Track ( 1 ) Australia | Dance Edit Track ( 1 ) Benchmark Summary 425,656 …" at bounding box center [784, 317] width 1568 height 864
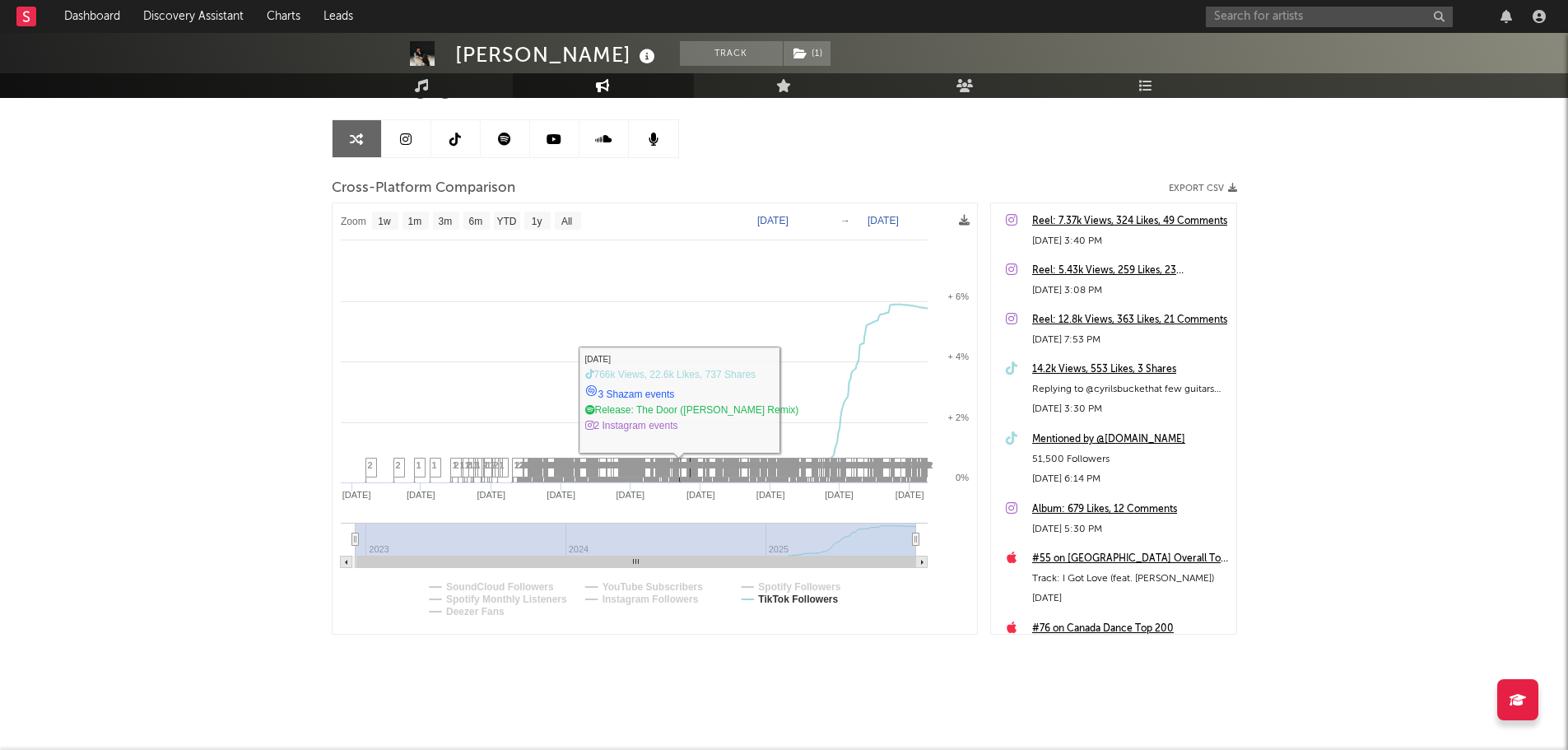
click at [229, 343] on div "CYRIL Track ( 1 ) Australia | Dance Edit Track ( 1 ) Benchmark Summary 425,656 …" at bounding box center [784, 317] width 1568 height 864
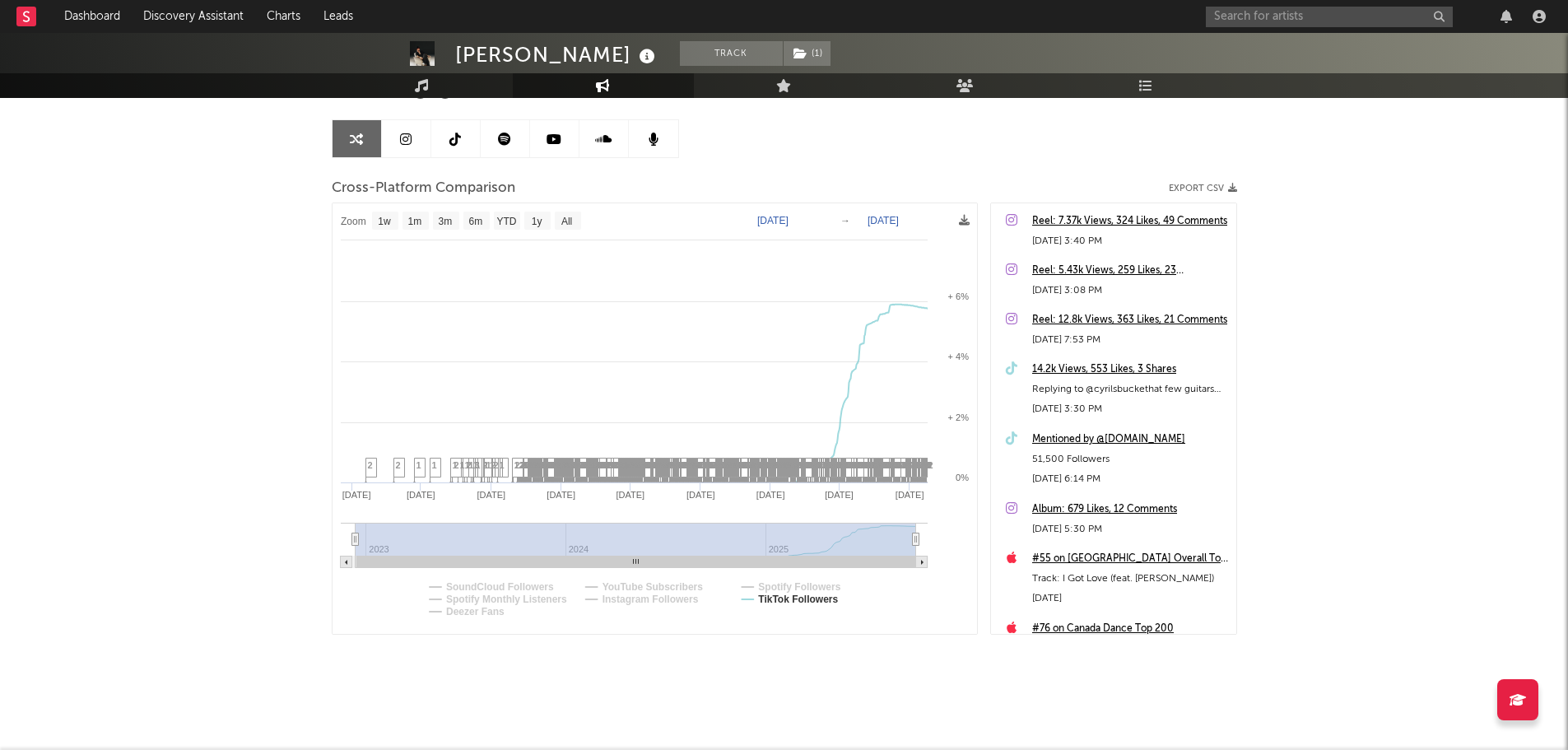
scroll to position [0, 0]
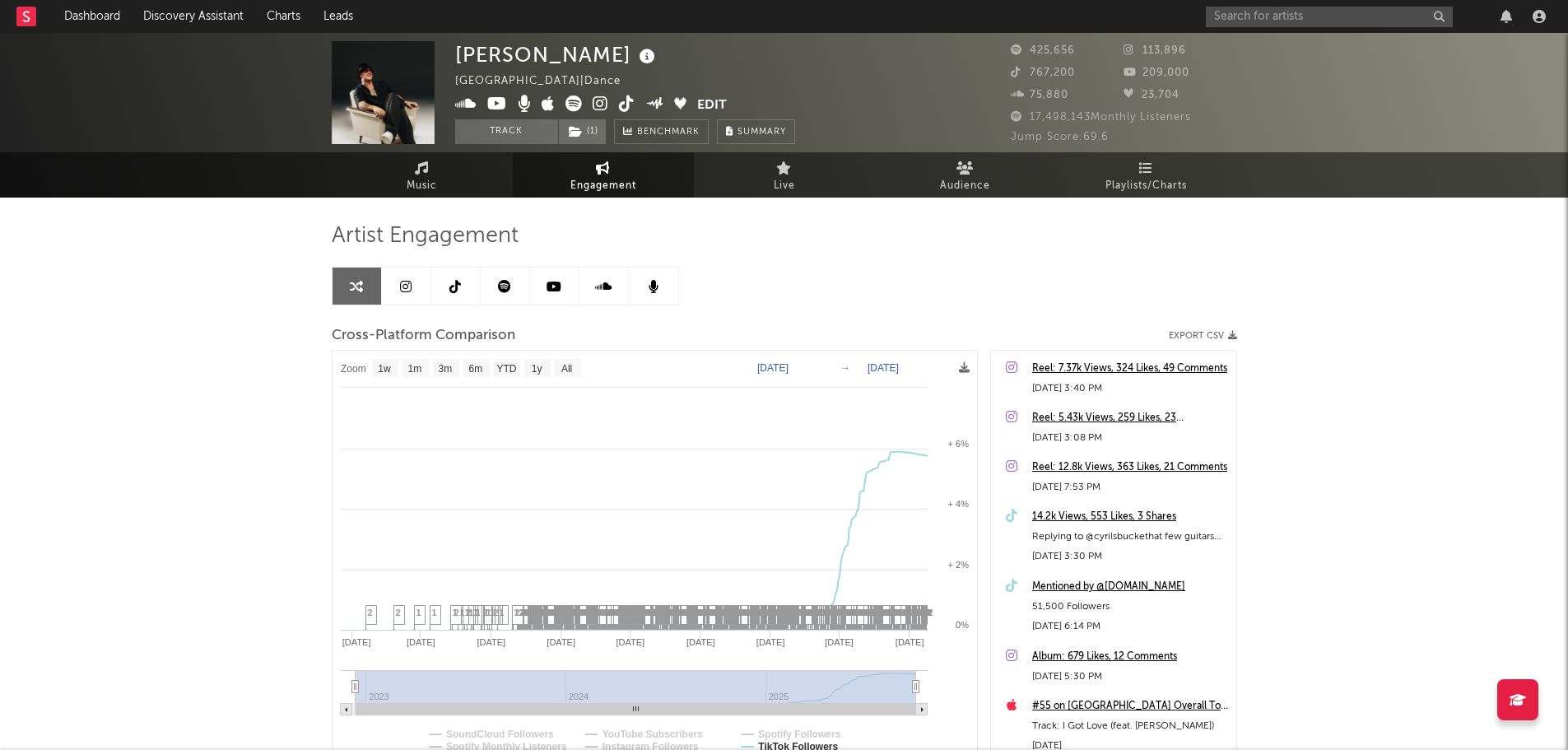
click at [145, 265] on div "CYRIL Australia | Dance Edit Track ( 1 ) Benchmark Summary 425,656 113,896 767,…" at bounding box center [784, 464] width 1568 height 864
